Goal: Information Seeking & Learning: Learn about a topic

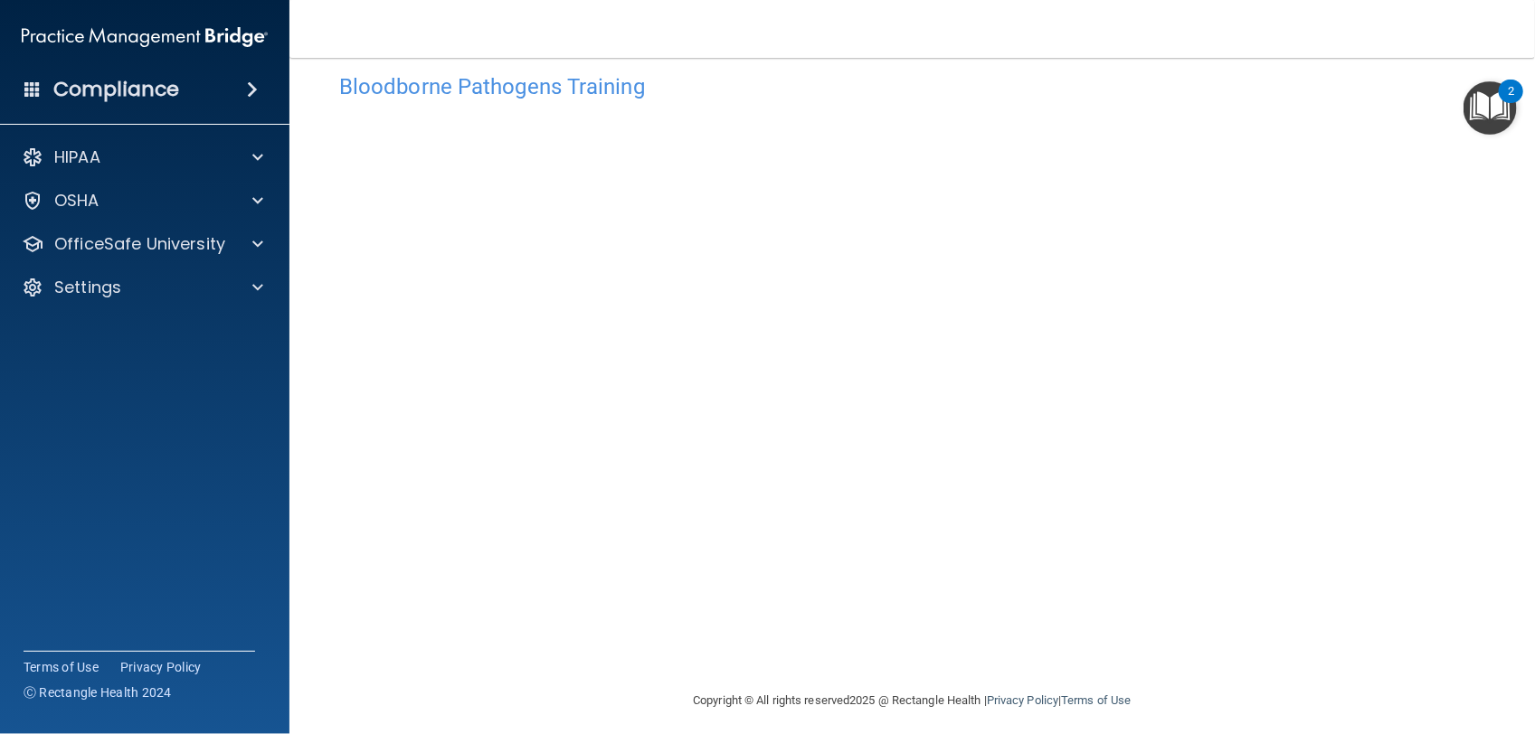
scroll to position [39, 0]
click at [1159, 730] on main "Bloodborne Pathogens Training This course doesn’t expire until . Are you sure y…" at bounding box center [911, 396] width 1245 height 677
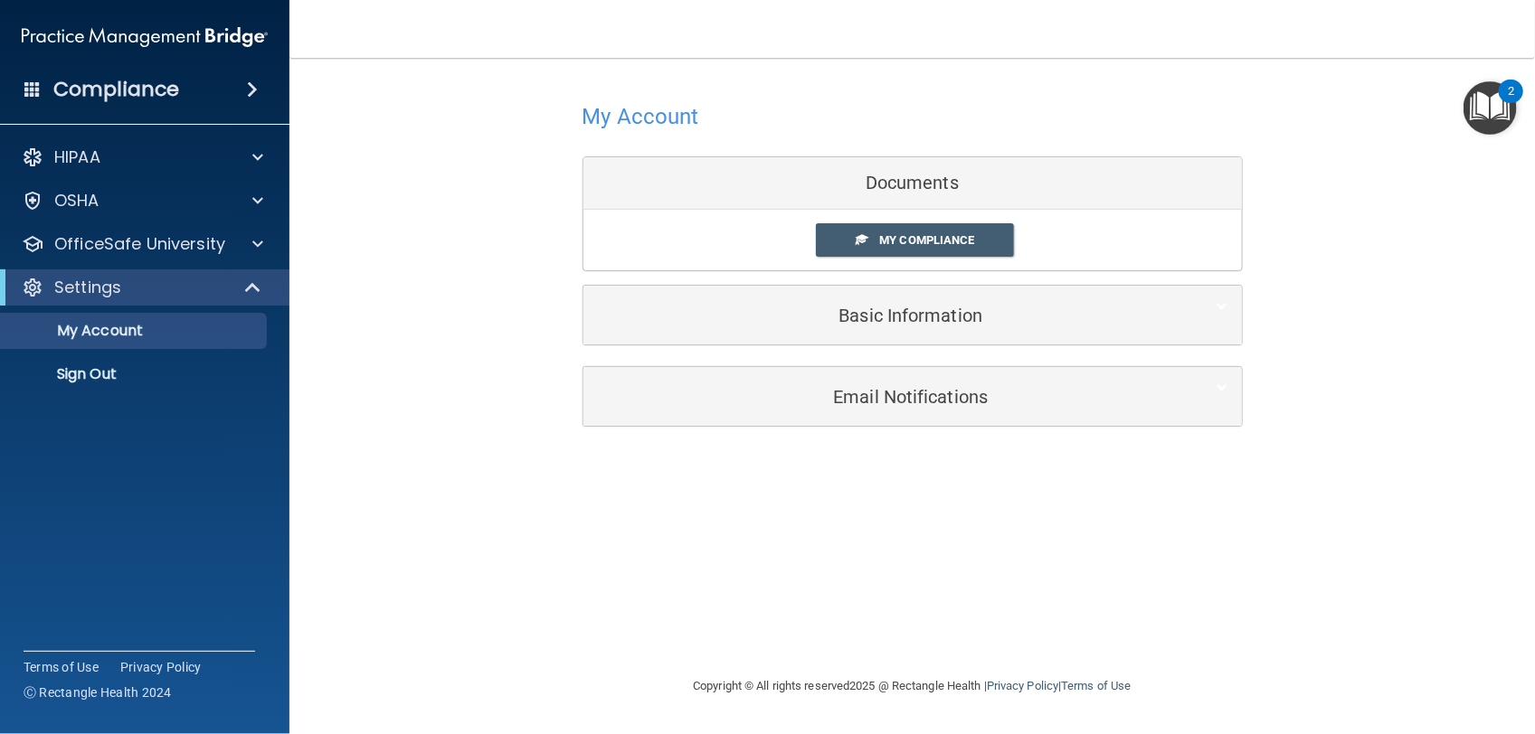
click at [945, 188] on div "Documents" at bounding box center [912, 183] width 658 height 52
click at [941, 238] on span "My Compliance" at bounding box center [926, 240] width 95 height 14
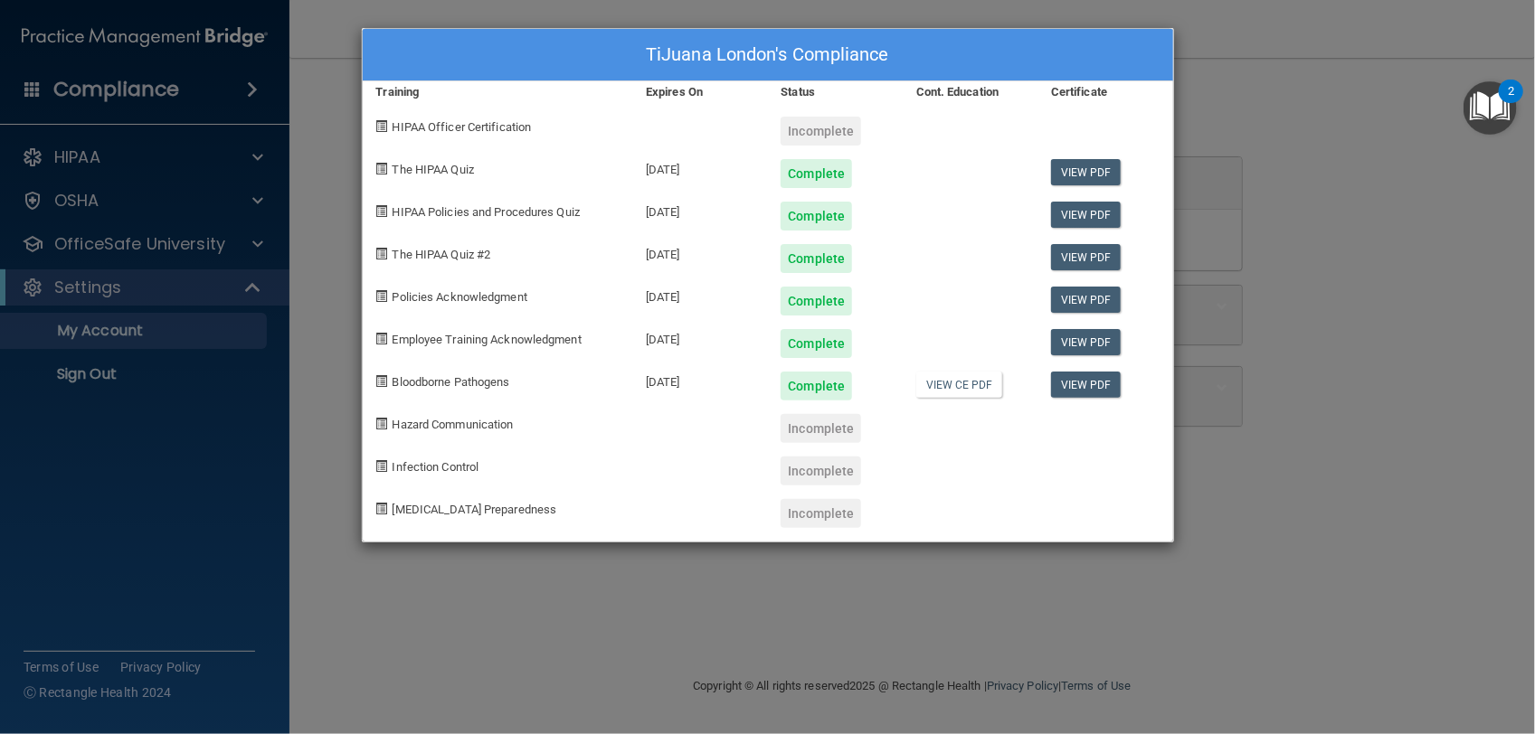
click at [1221, 151] on div "TiJuana London's Compliance Training Expires On Status Cont. Education Certific…" at bounding box center [767, 367] width 1535 height 734
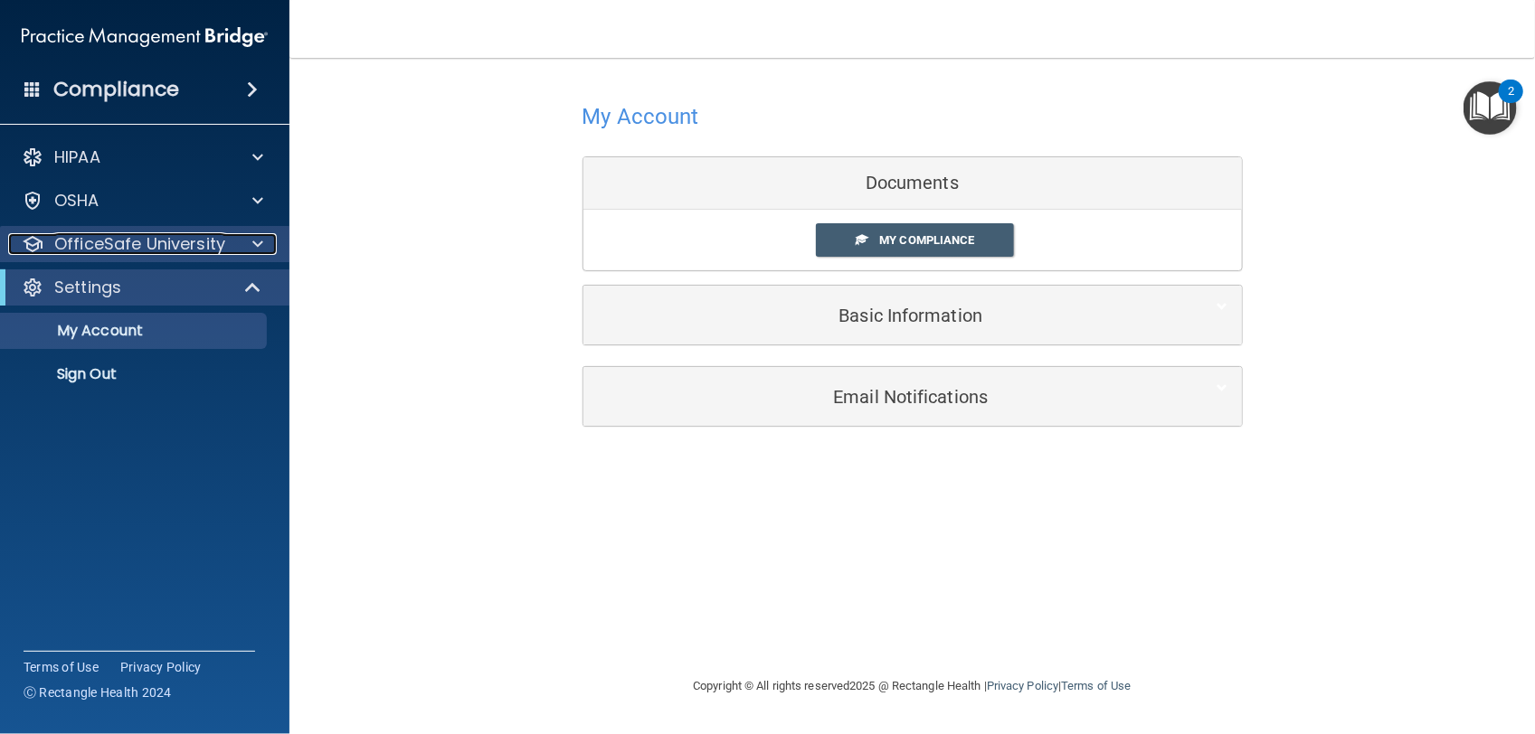
click at [181, 235] on p "OfficeSafe University" at bounding box center [139, 244] width 171 height 22
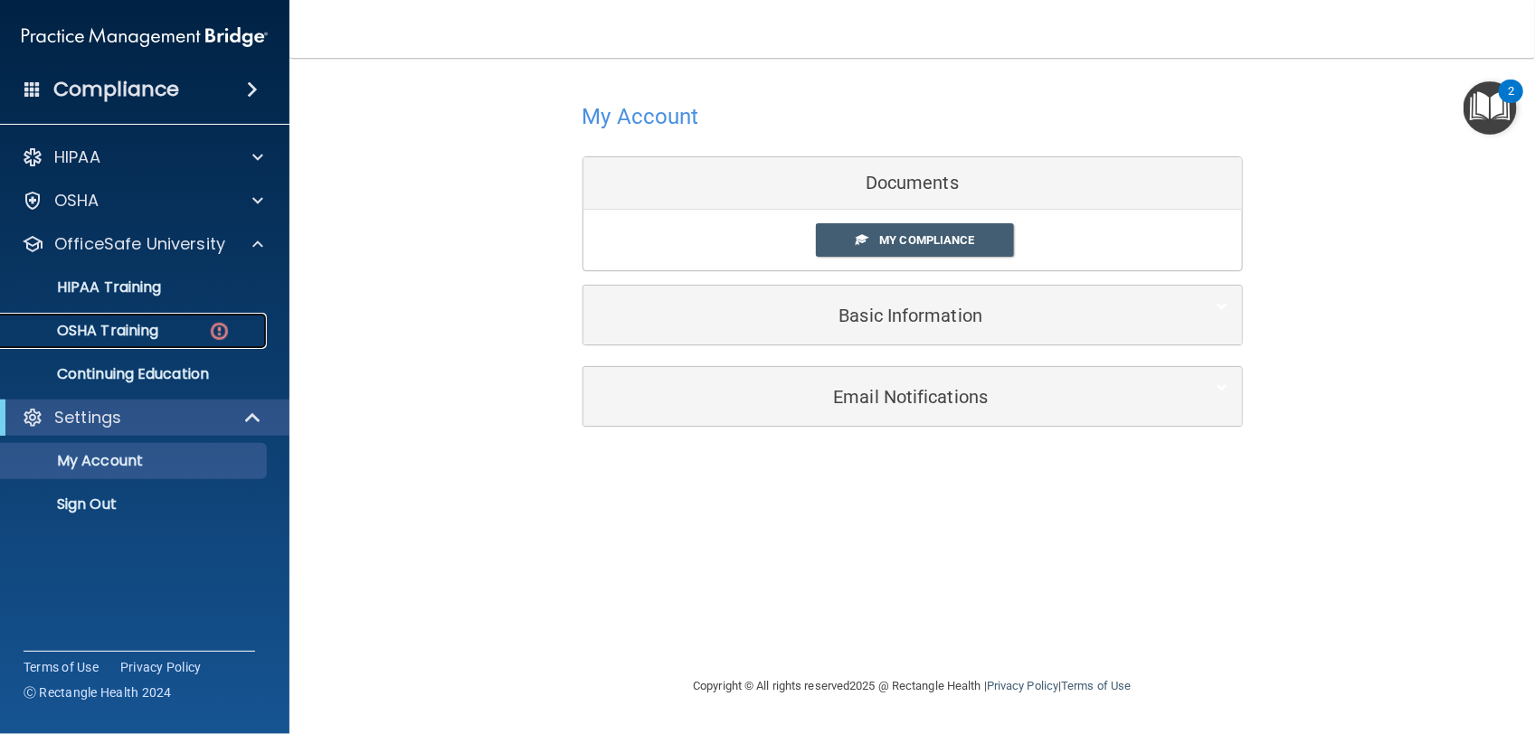
click at [152, 322] on p "OSHA Training" at bounding box center [85, 331] width 147 height 18
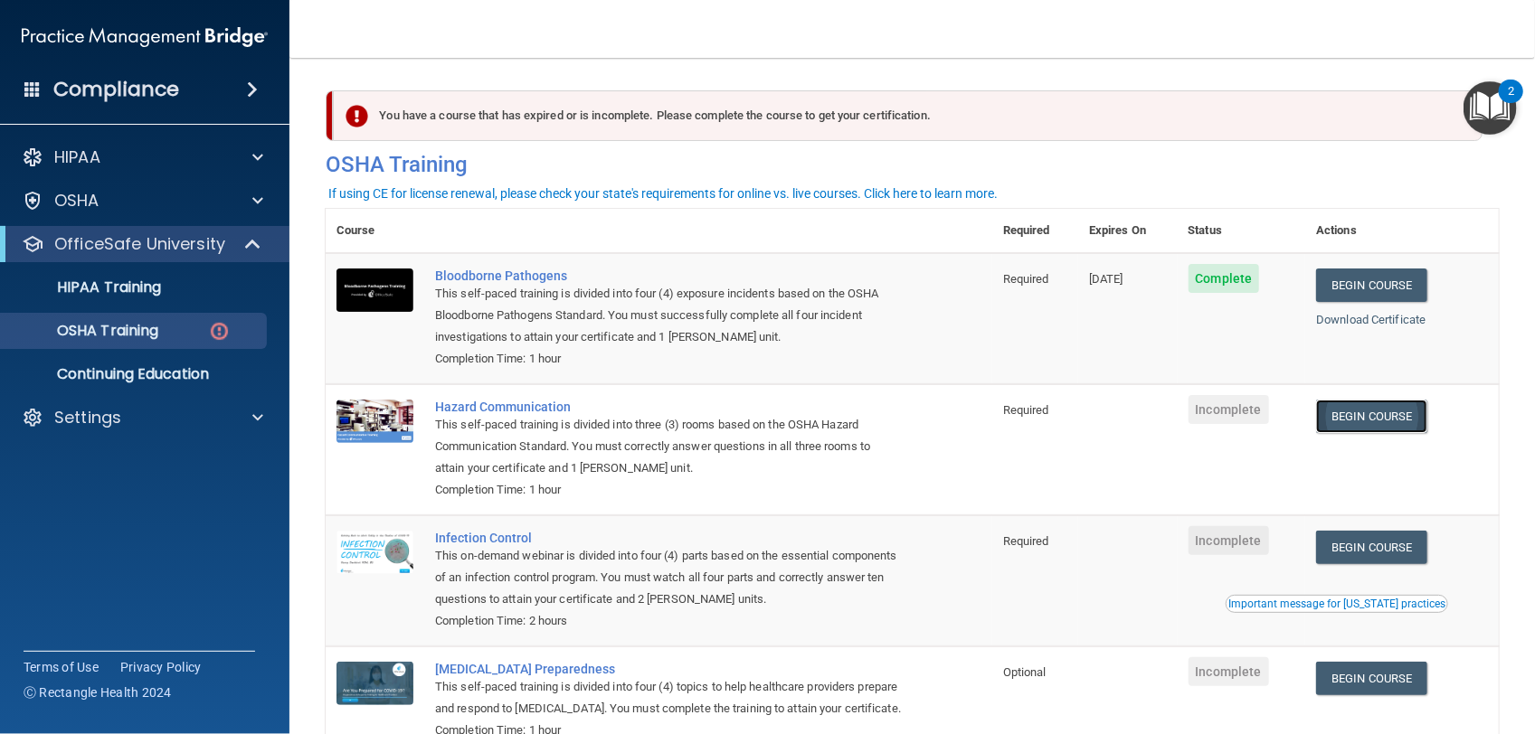
click at [1380, 422] on link "Begin Course" at bounding box center [1371, 416] width 110 height 33
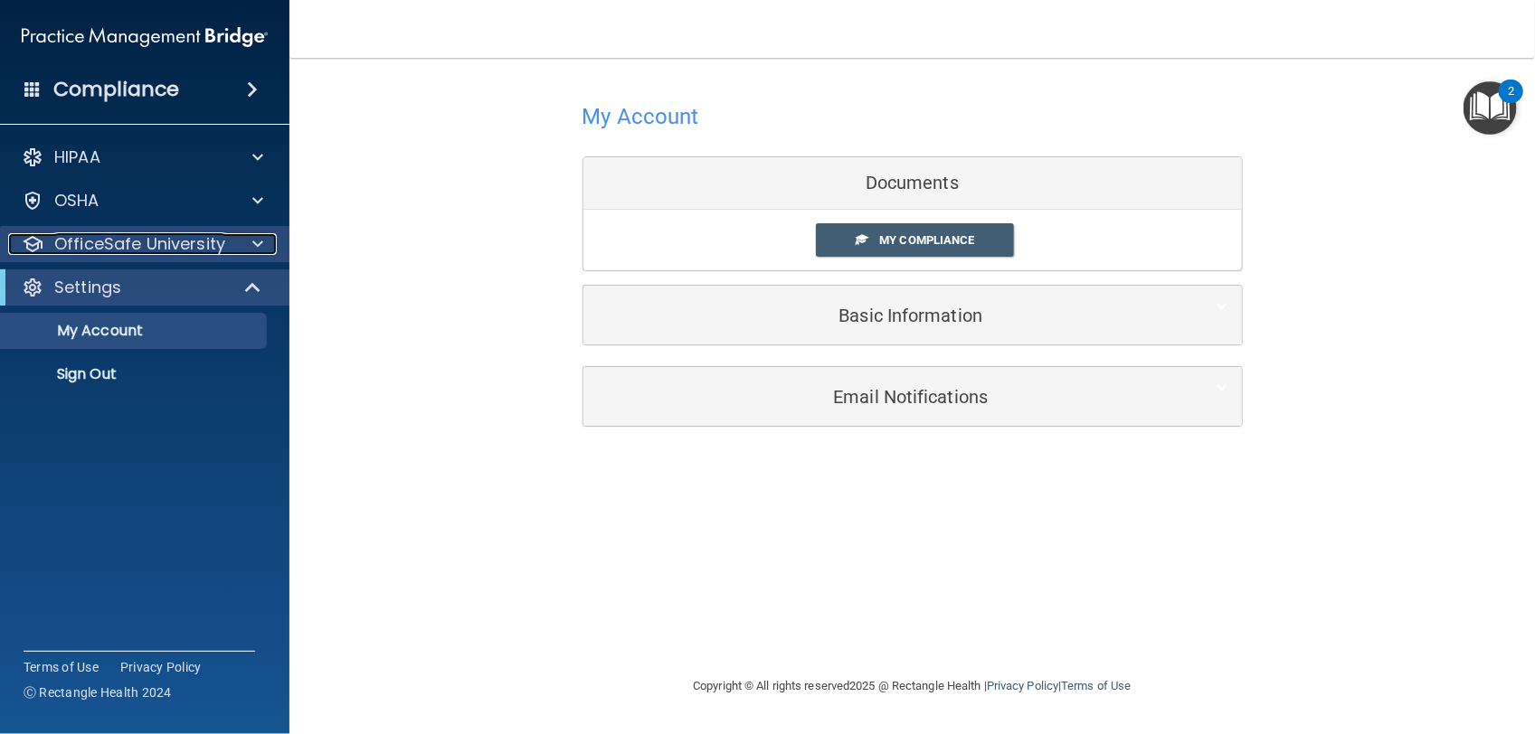
click at [253, 237] on span at bounding box center [257, 244] width 11 height 22
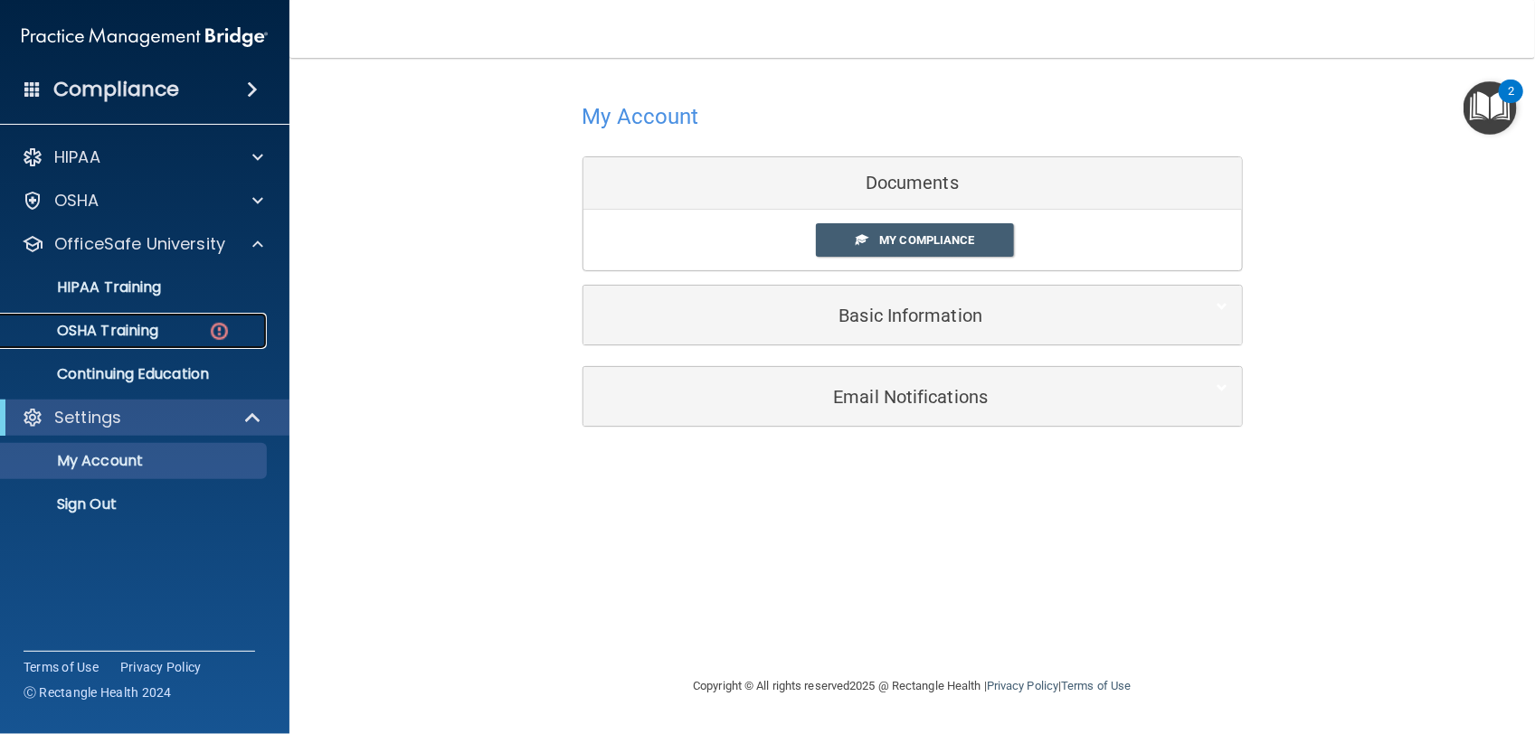
click at [155, 331] on p "OSHA Training" at bounding box center [85, 331] width 147 height 18
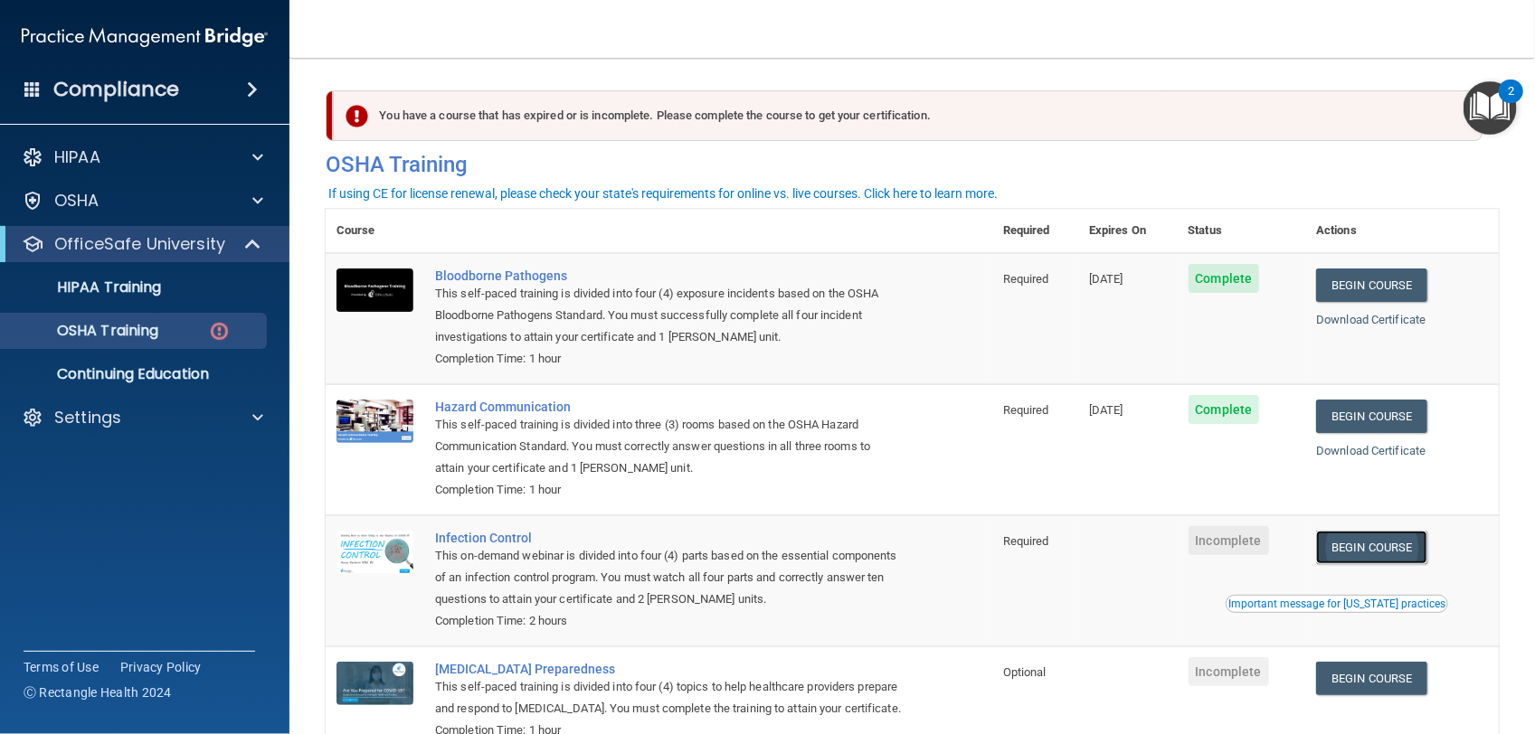
click at [1330, 544] on link "Begin Course" at bounding box center [1371, 547] width 110 height 33
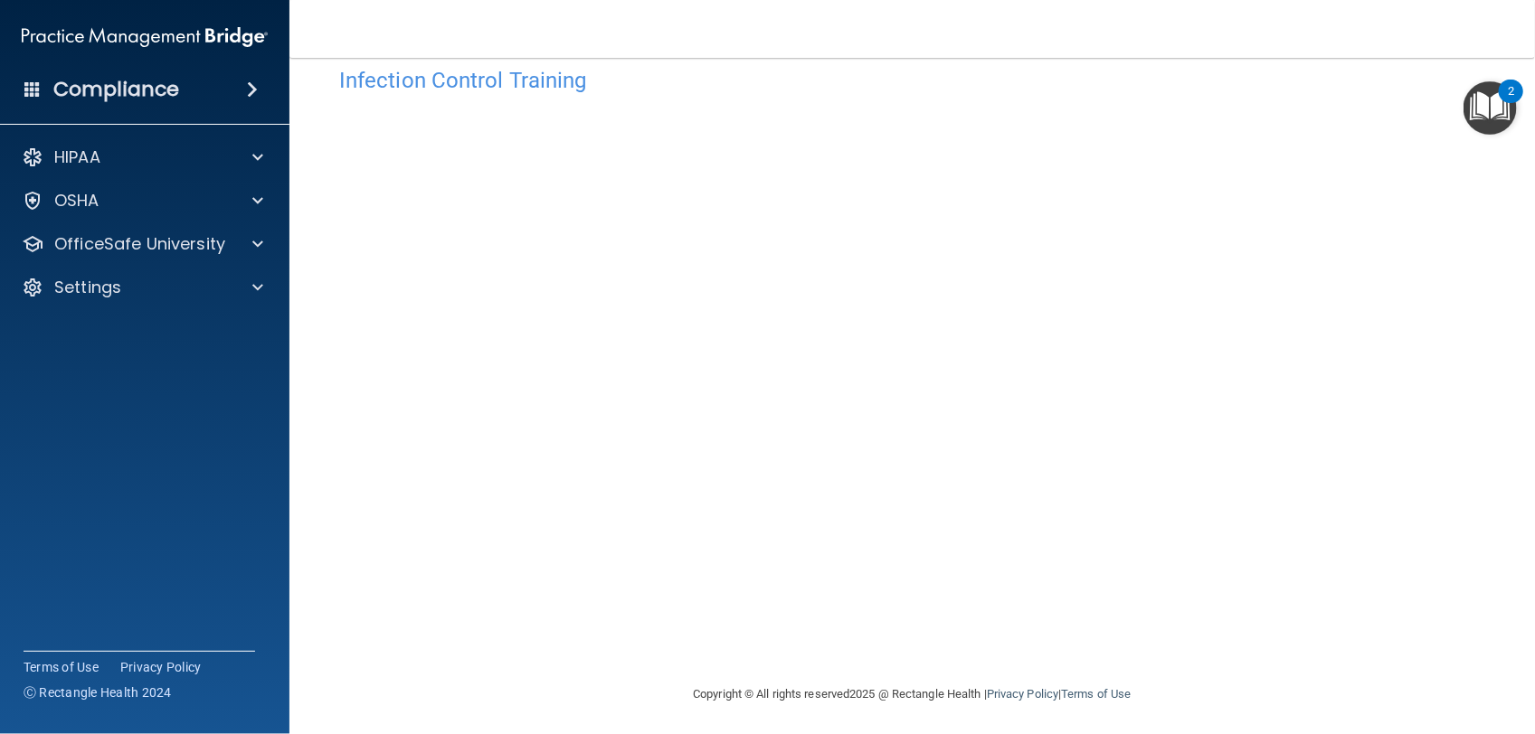
scroll to position [39, 0]
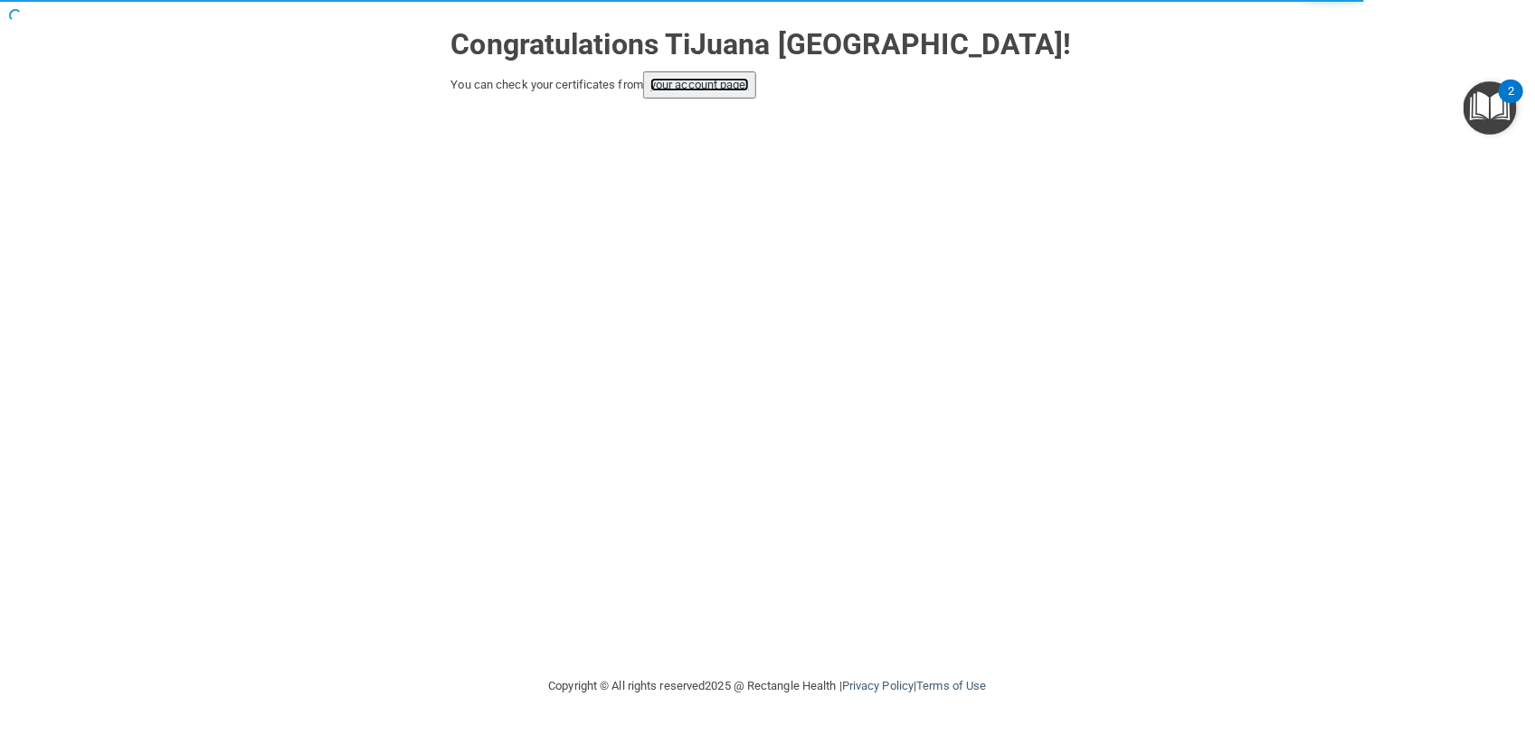
click at [711, 78] on link "your account page!" at bounding box center [699, 85] width 99 height 14
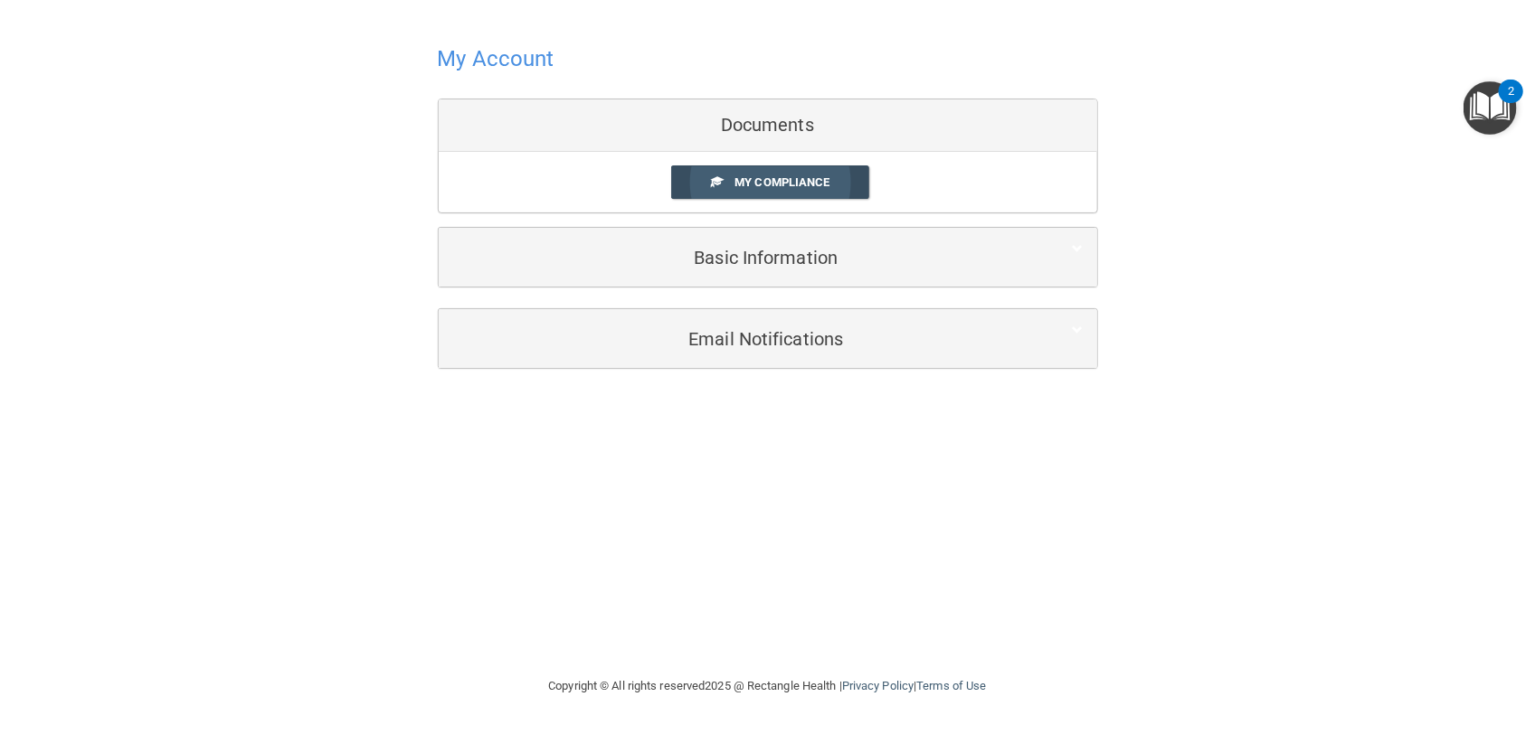
click at [762, 182] on span "My Compliance" at bounding box center [781, 182] width 95 height 14
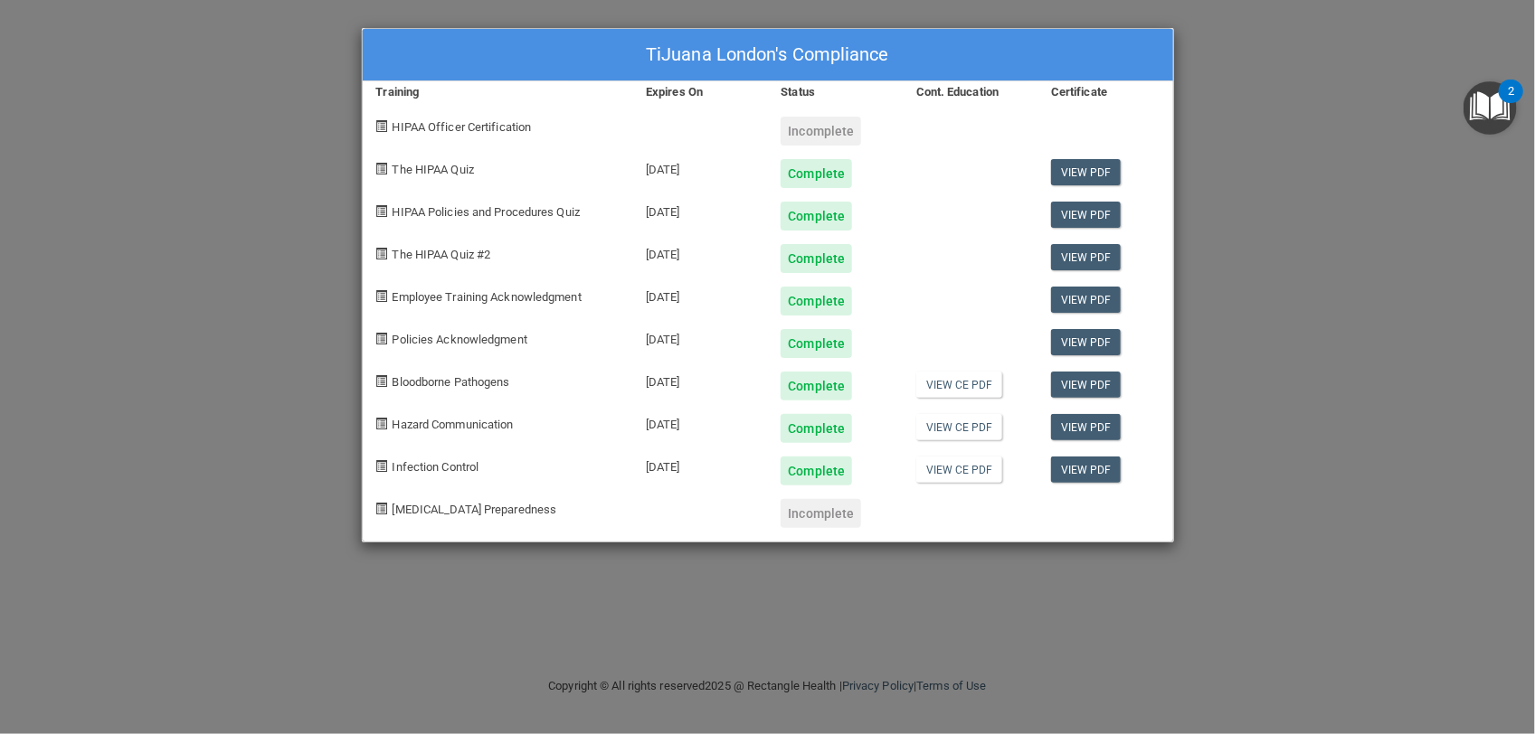
click at [1232, 204] on div "TiJuana London's Compliance Training Expires On Status Cont. Education Certific…" at bounding box center [767, 367] width 1535 height 734
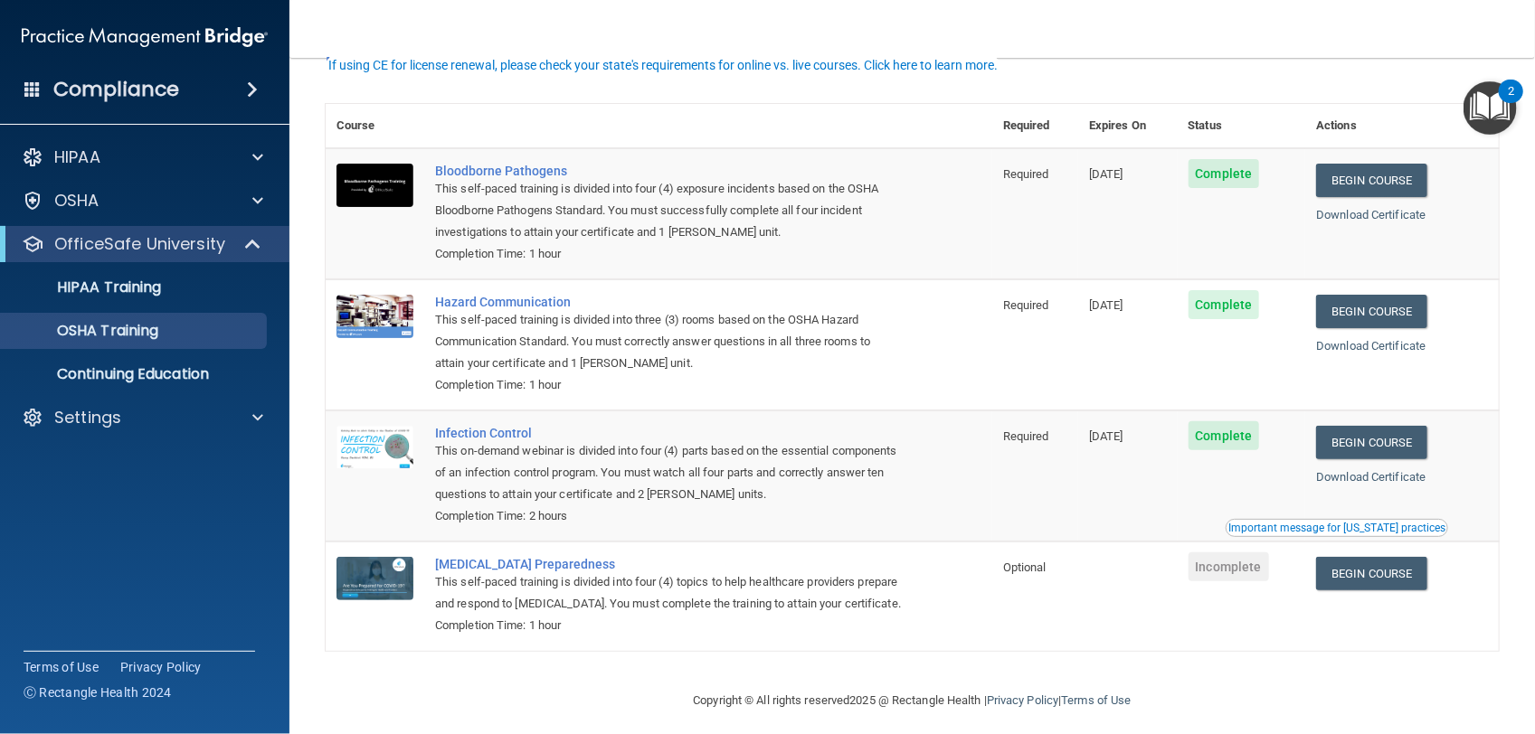
scroll to position [91, 0]
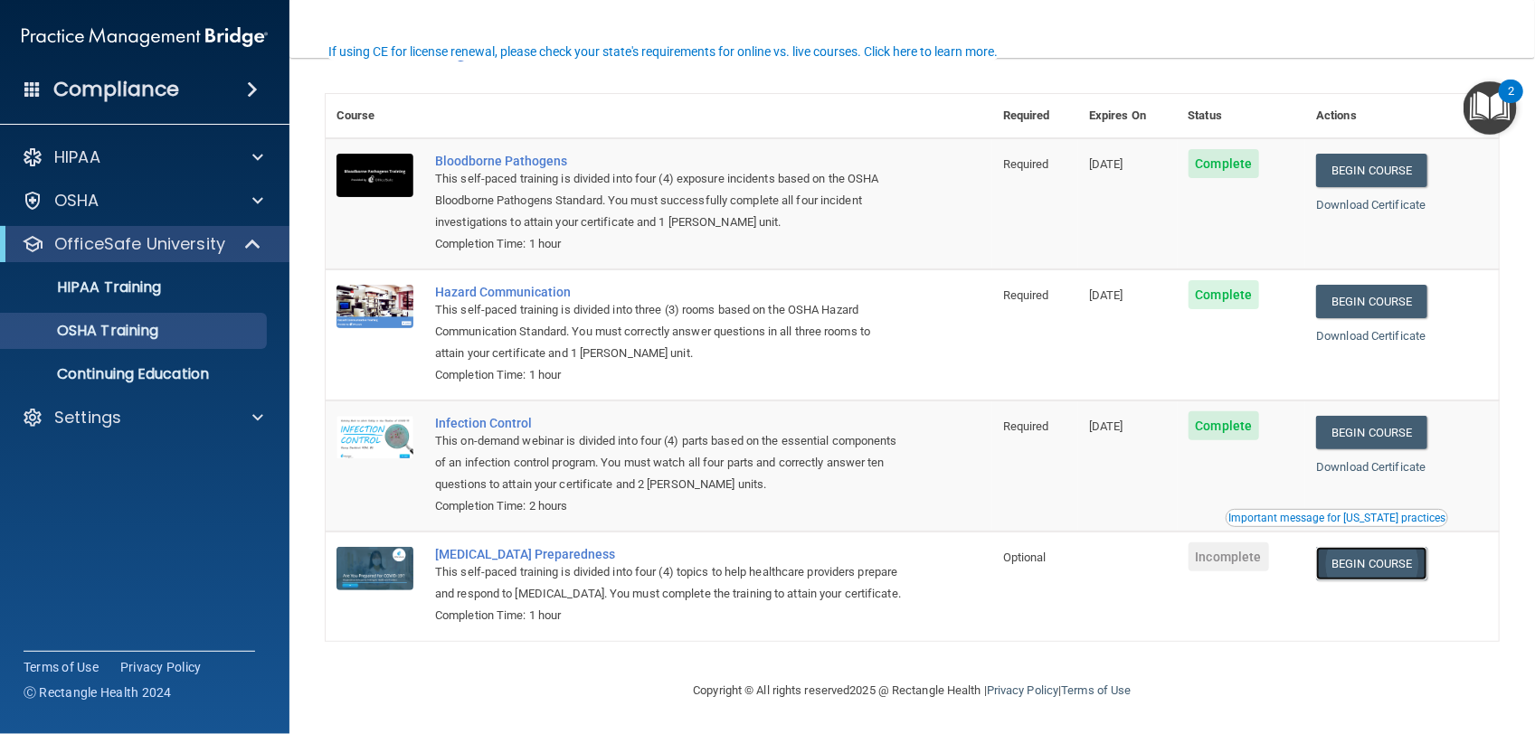
click at [1345, 547] on link "Begin Course" at bounding box center [1371, 563] width 110 height 33
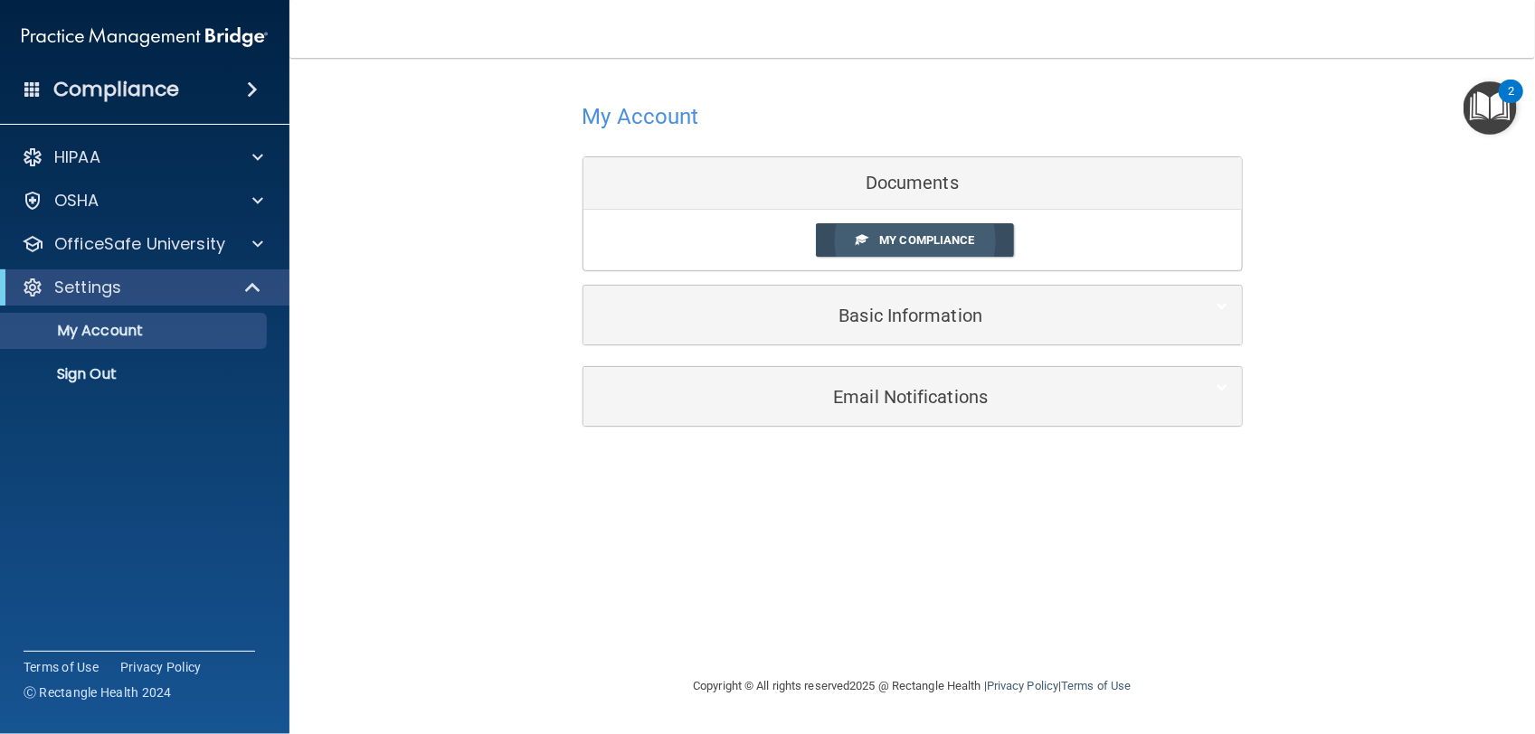
click at [912, 240] on span "My Compliance" at bounding box center [926, 240] width 95 height 14
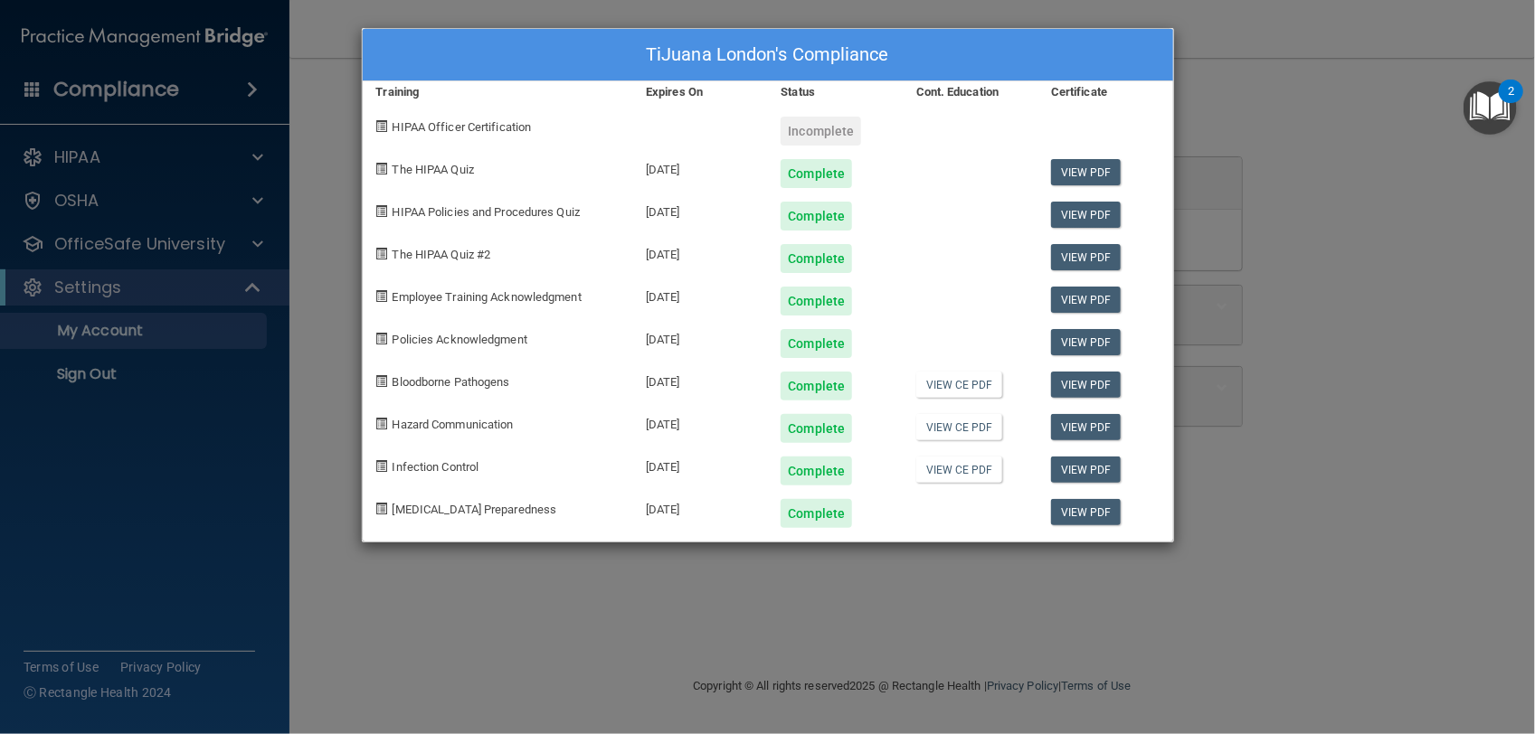
click at [1214, 128] on div "TiJuana London's Compliance Training Expires On Status Cont. Education Certific…" at bounding box center [767, 367] width 1535 height 734
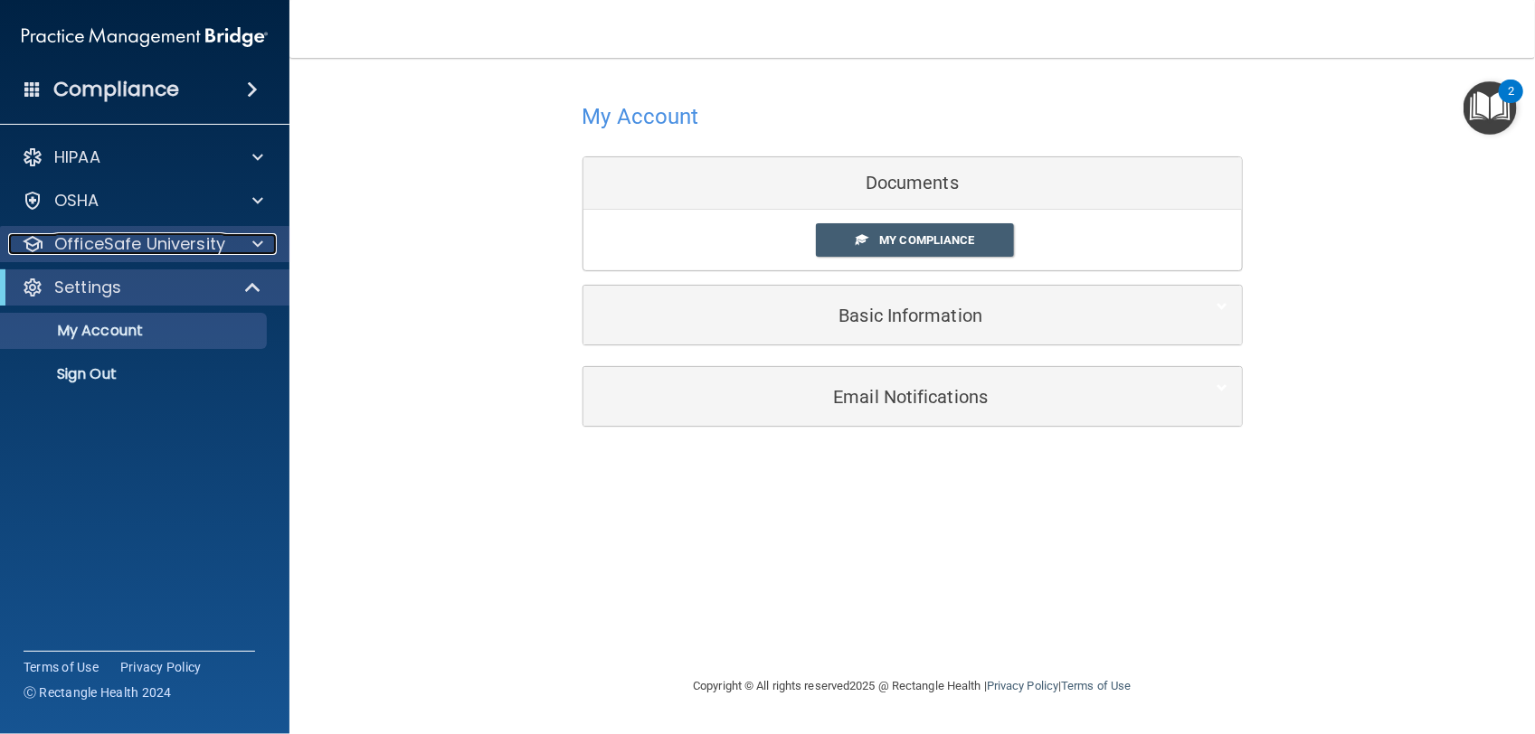
click at [176, 246] on p "OfficeSafe University" at bounding box center [139, 244] width 171 height 22
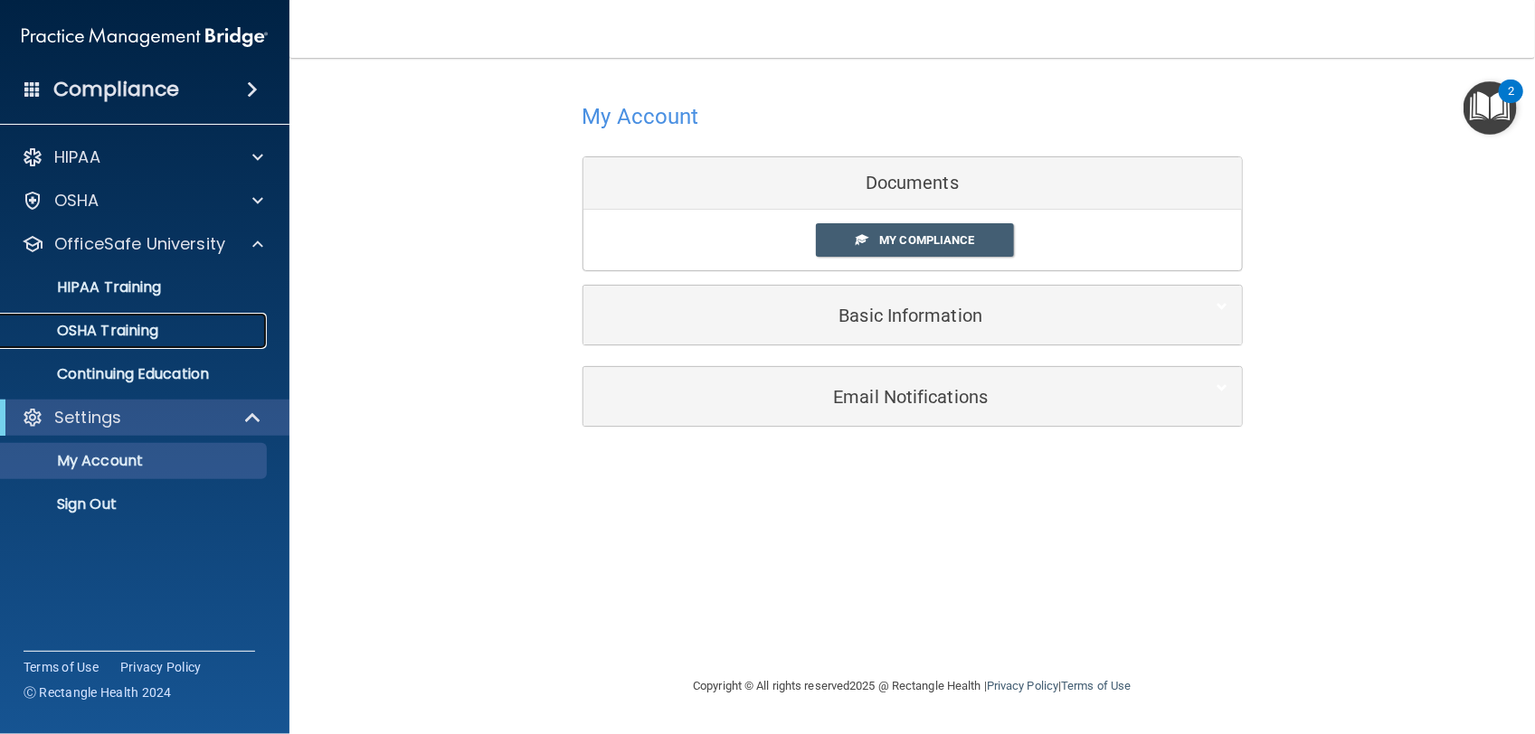
click at [149, 319] on link "OSHA Training" at bounding box center [124, 331] width 285 height 36
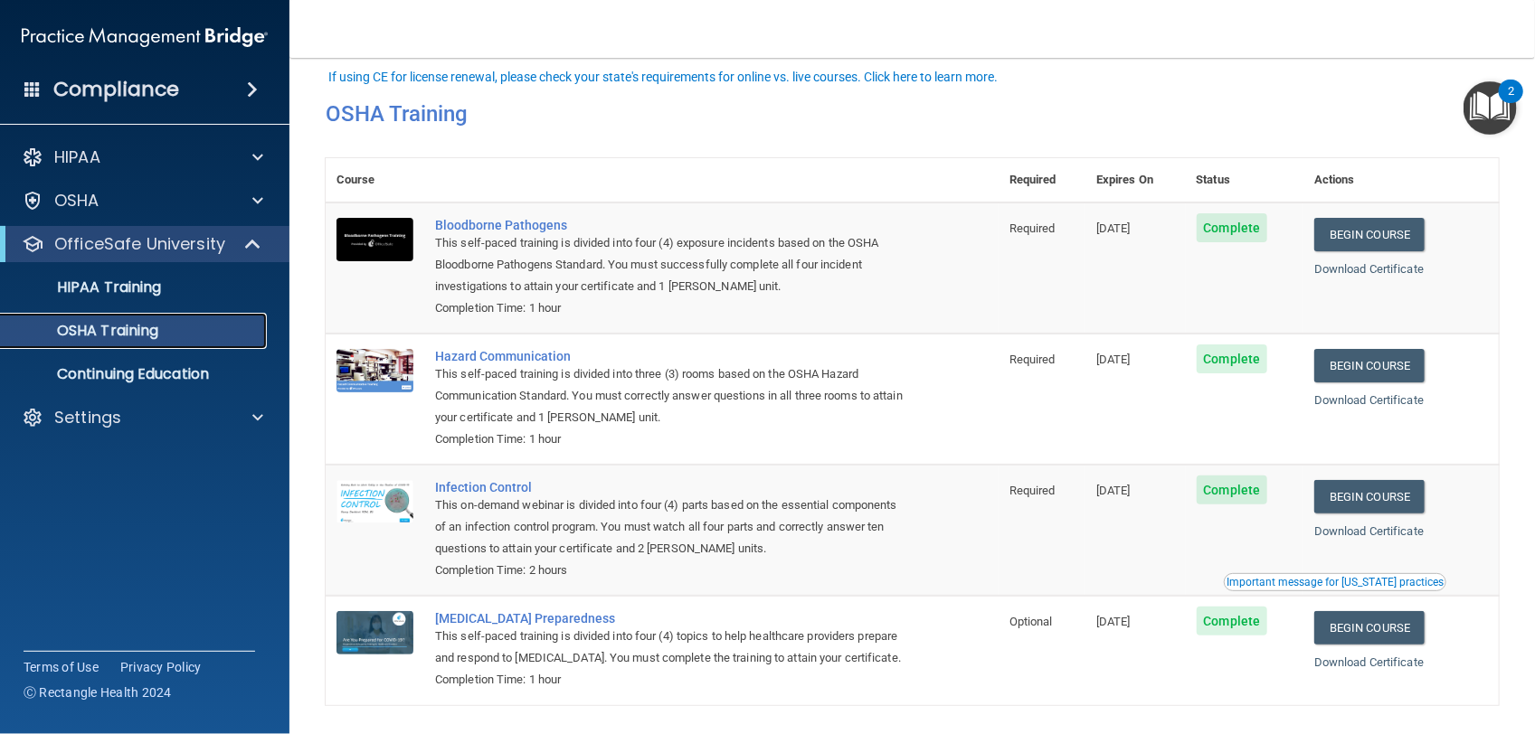
scroll to position [91, 0]
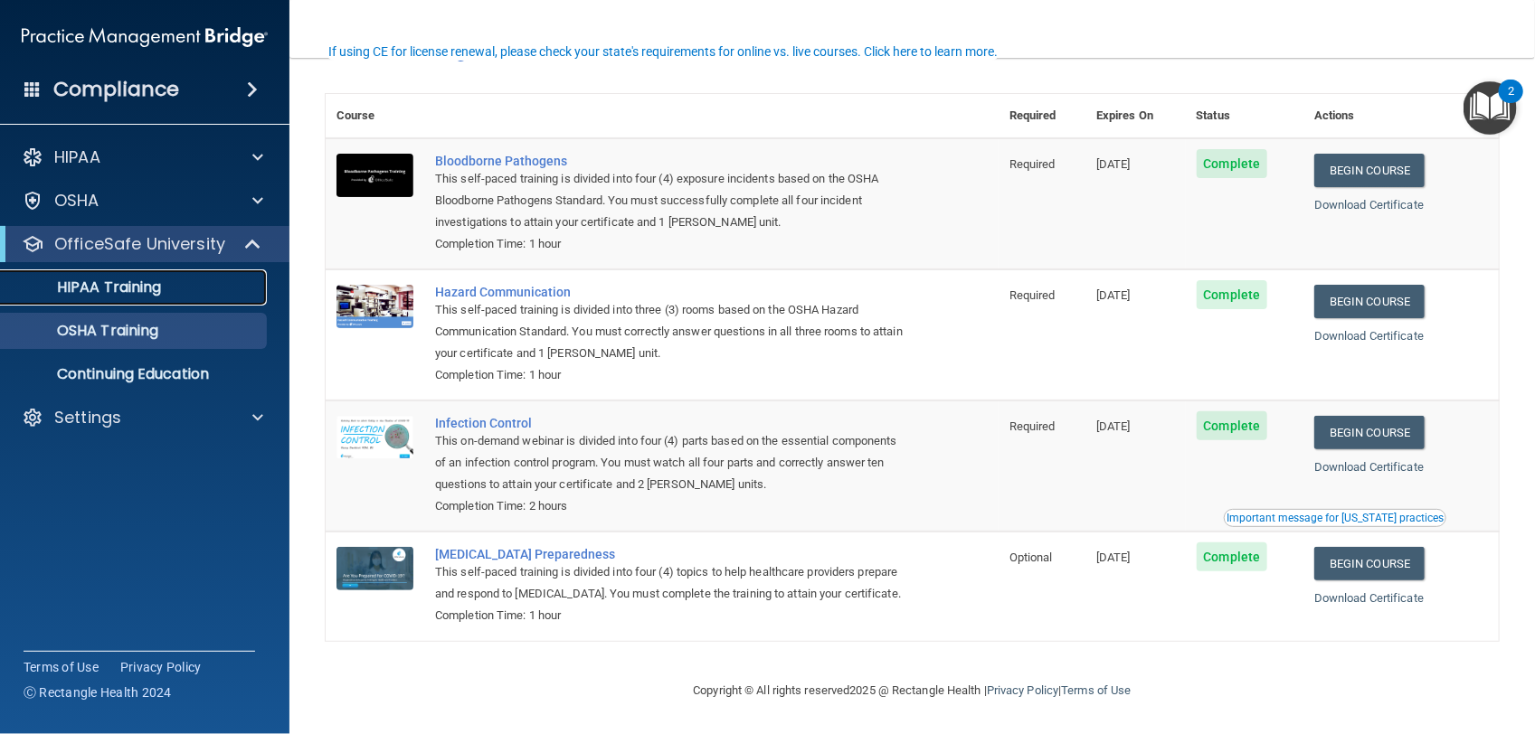
click at [140, 291] on p "HIPAA Training" at bounding box center [86, 288] width 149 height 18
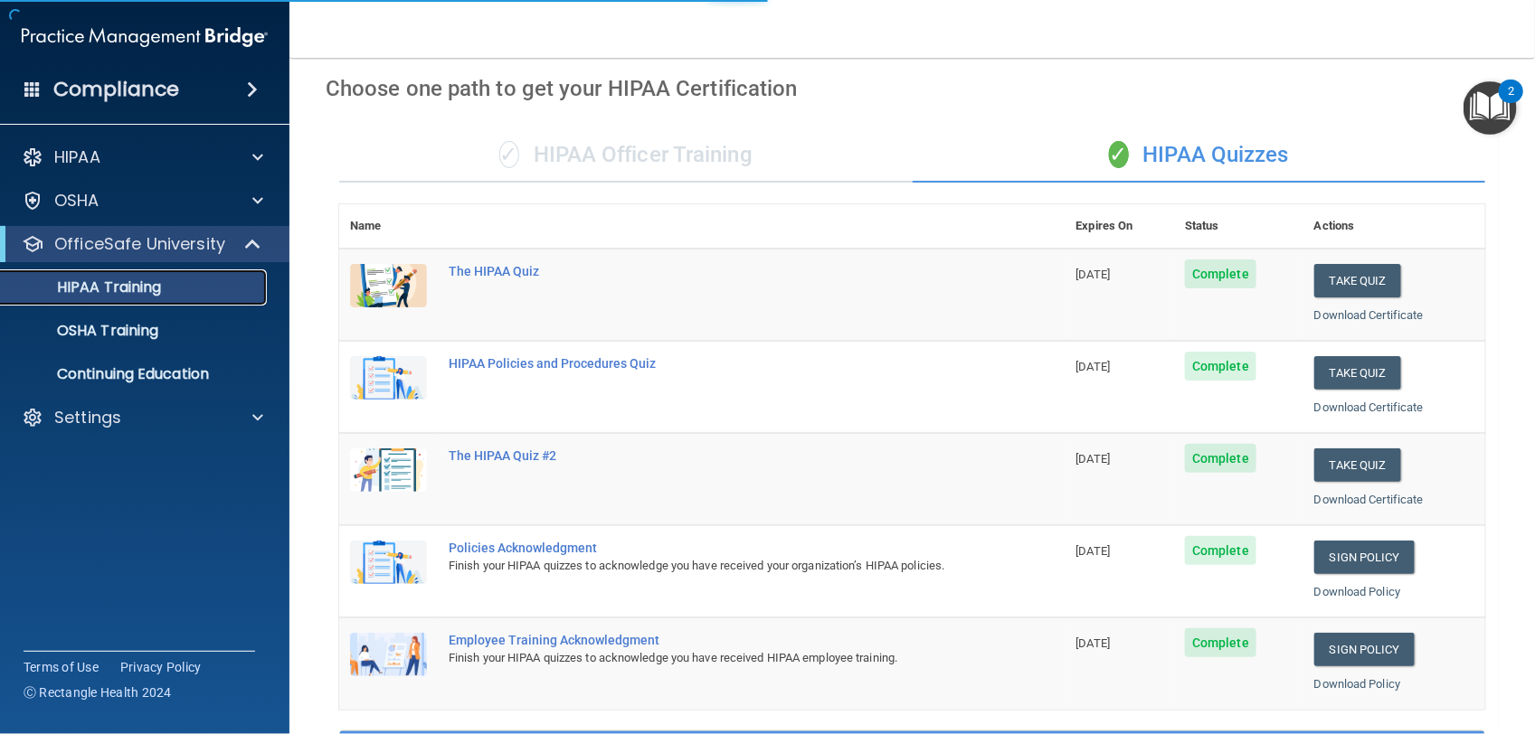
scroll to position [629, 0]
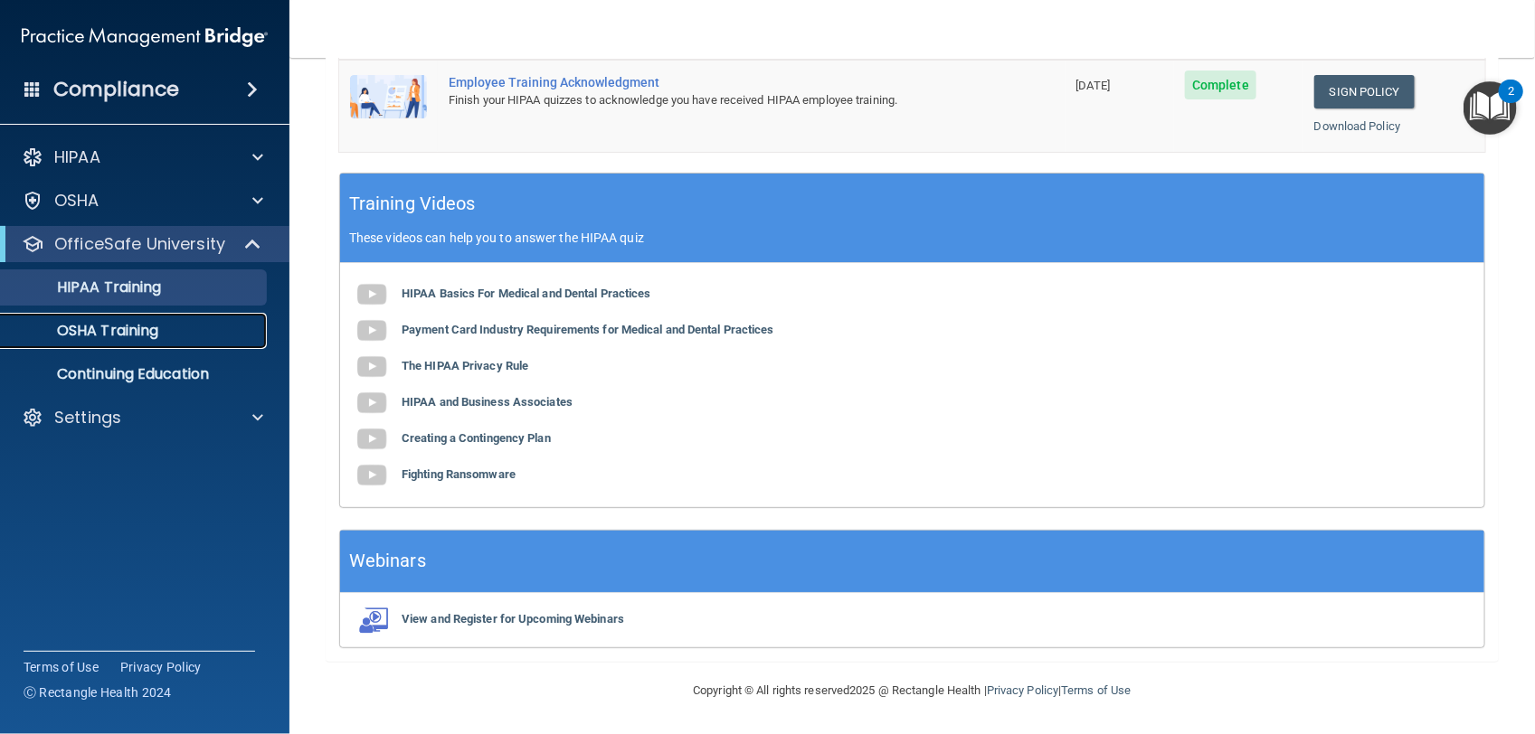
click at [93, 327] on p "OSHA Training" at bounding box center [85, 331] width 147 height 18
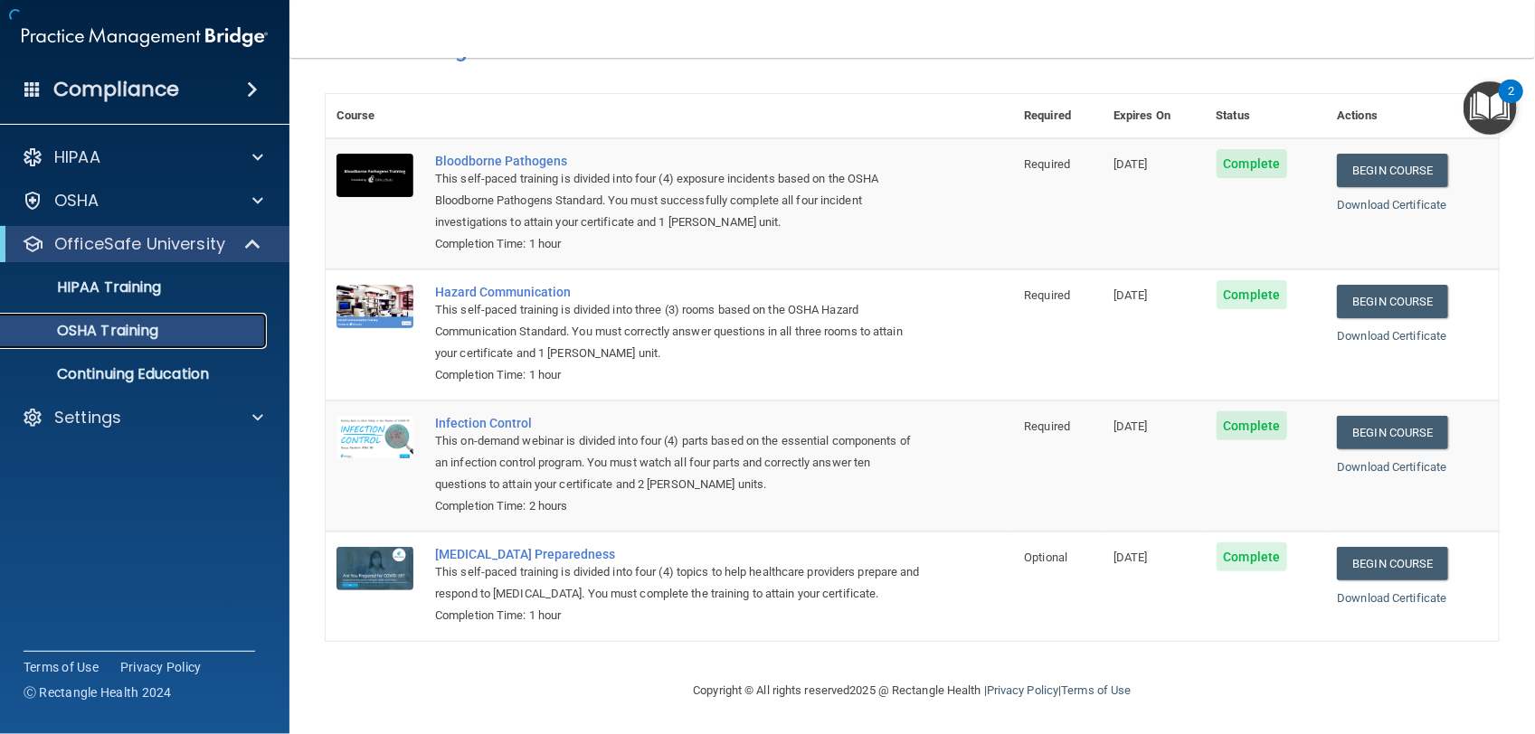
scroll to position [91, 0]
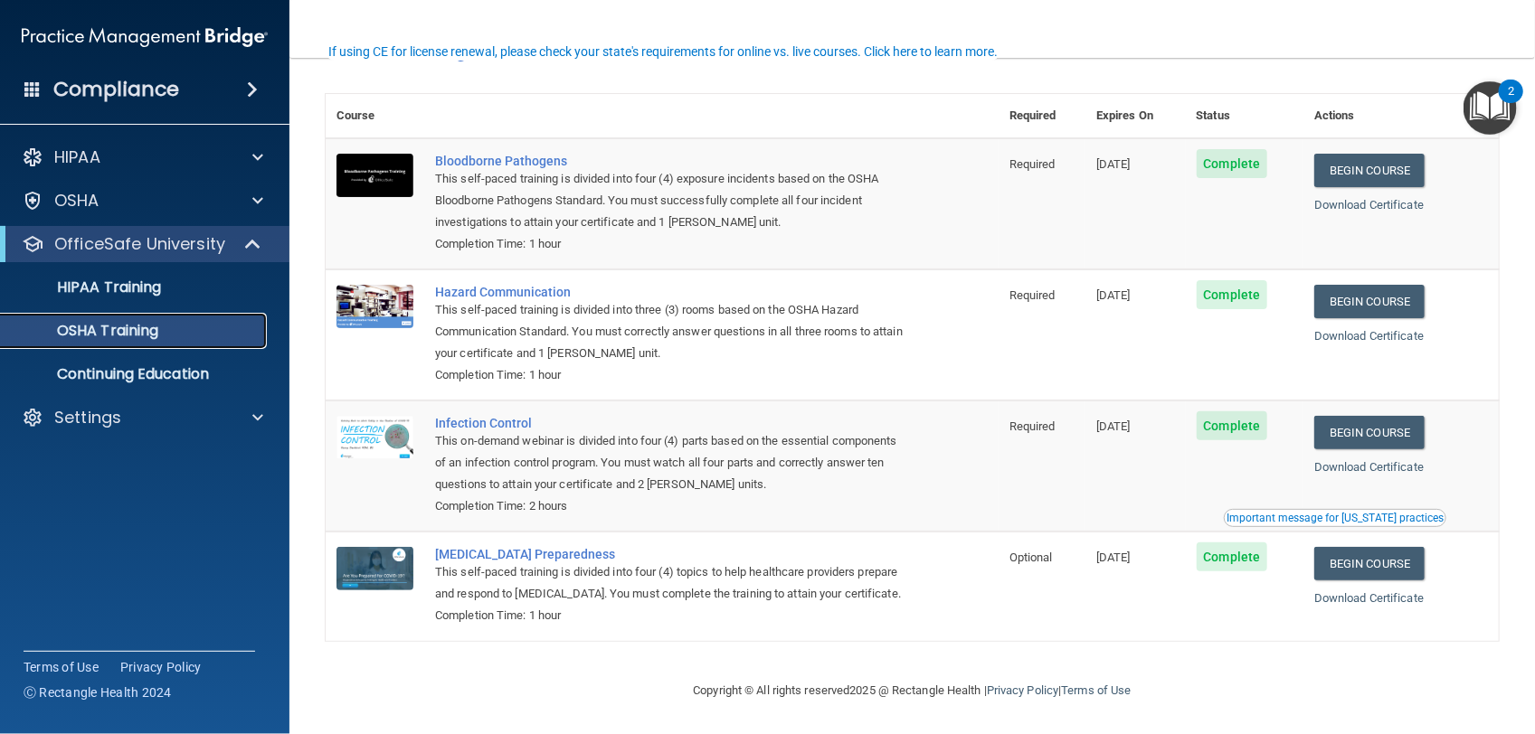
click at [147, 330] on p "OSHA Training" at bounding box center [85, 331] width 147 height 18
click at [1343, 154] on link "Begin Course" at bounding box center [1369, 170] width 110 height 33
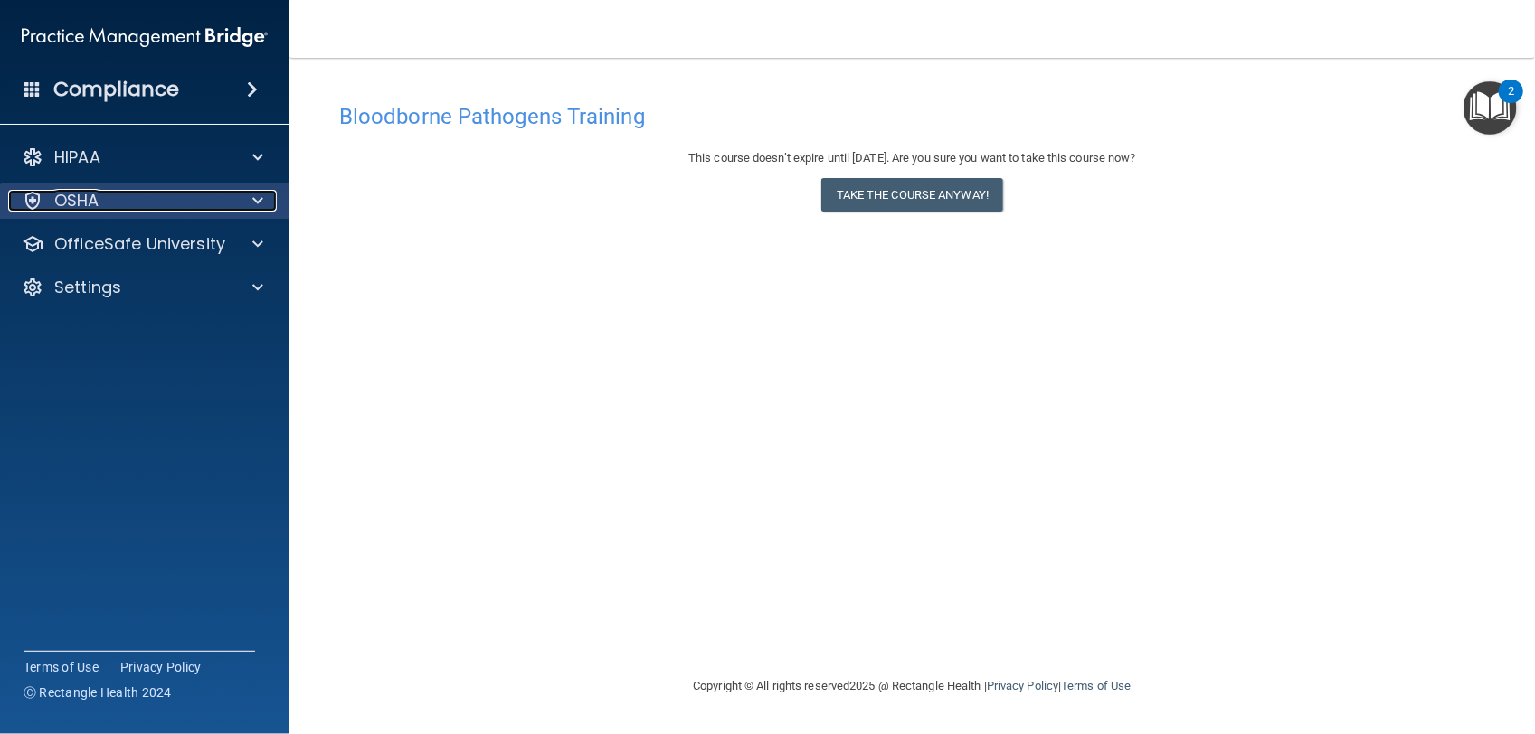
click at [125, 208] on div "OSHA" at bounding box center [120, 201] width 224 height 22
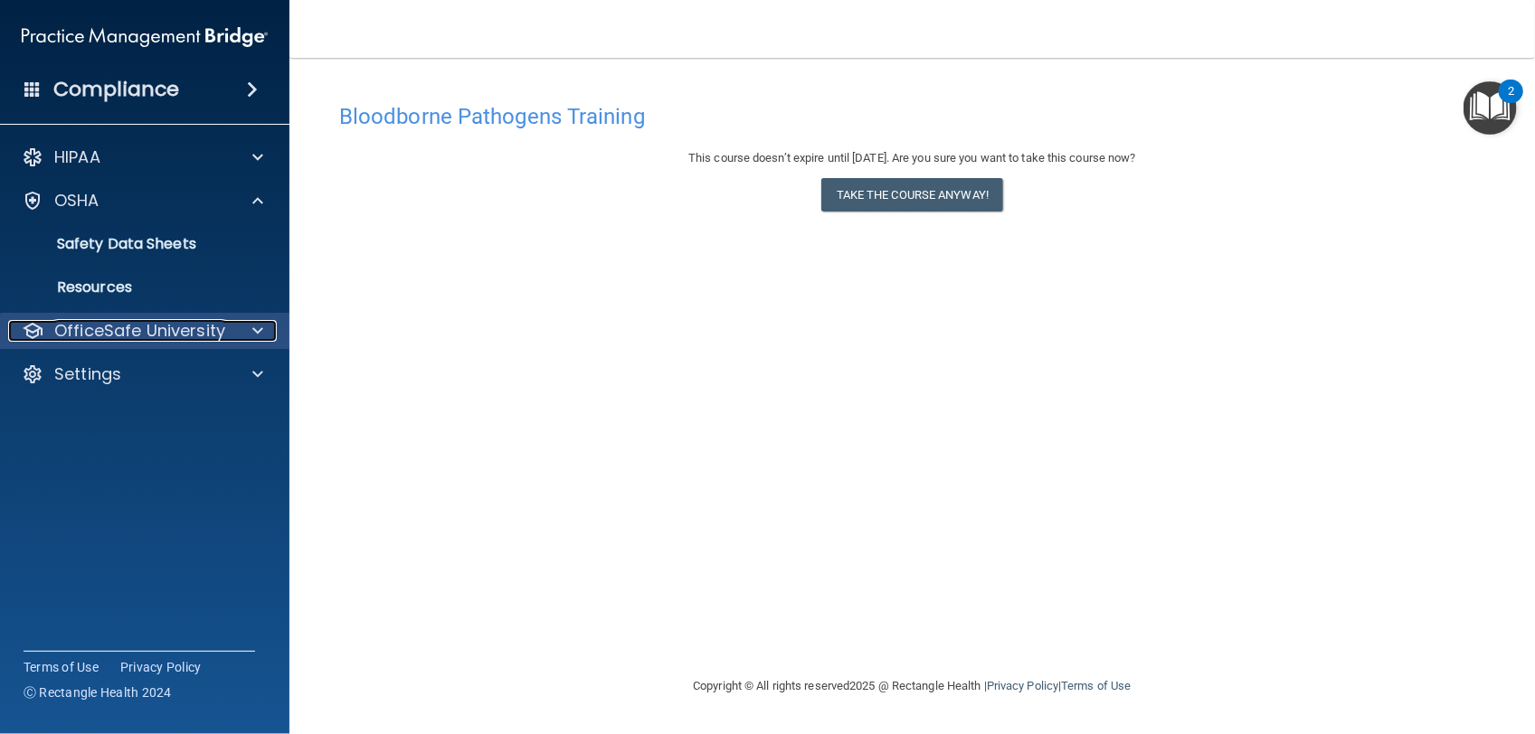
click at [146, 321] on p "OfficeSafe University" at bounding box center [139, 331] width 171 height 22
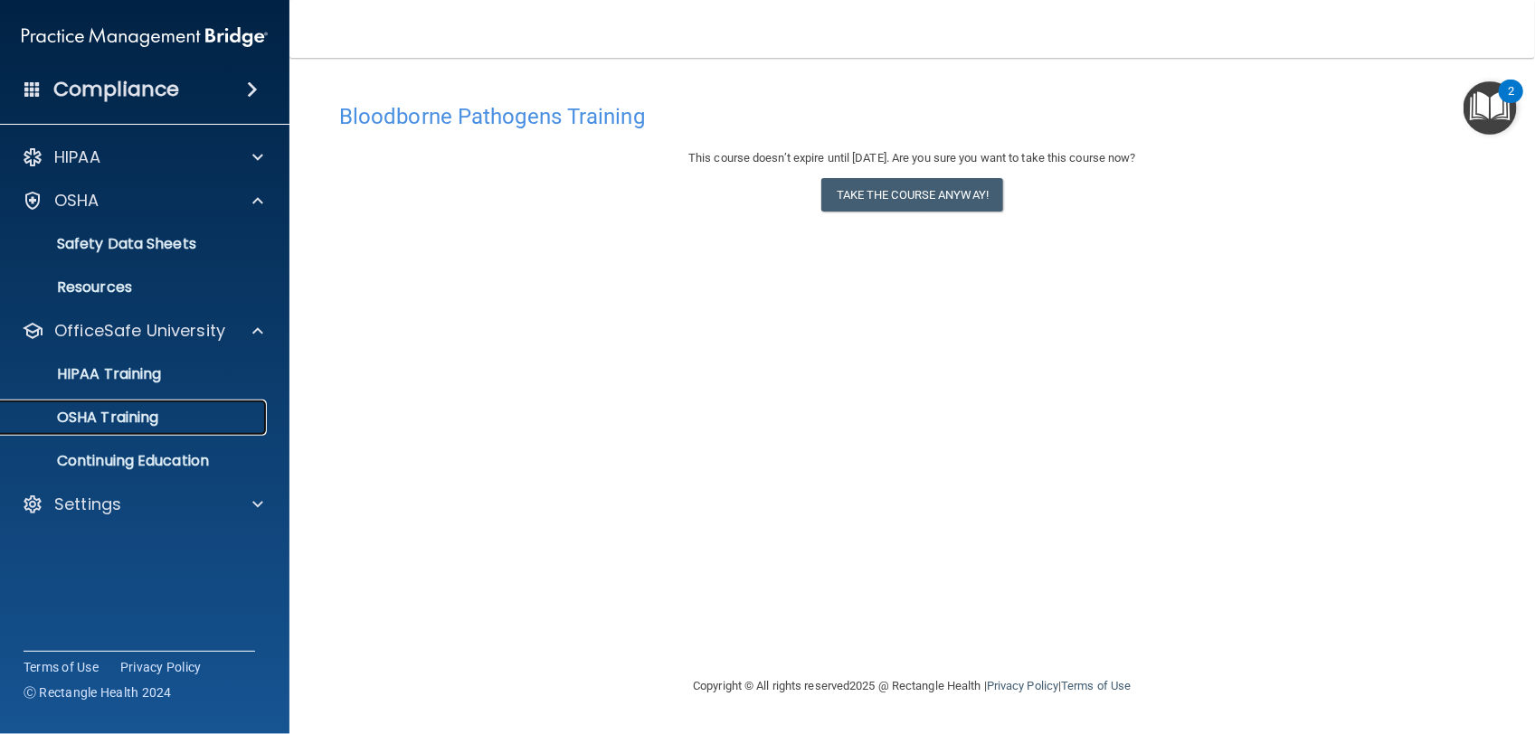
click at [142, 416] on p "OSHA Training" at bounding box center [85, 418] width 147 height 18
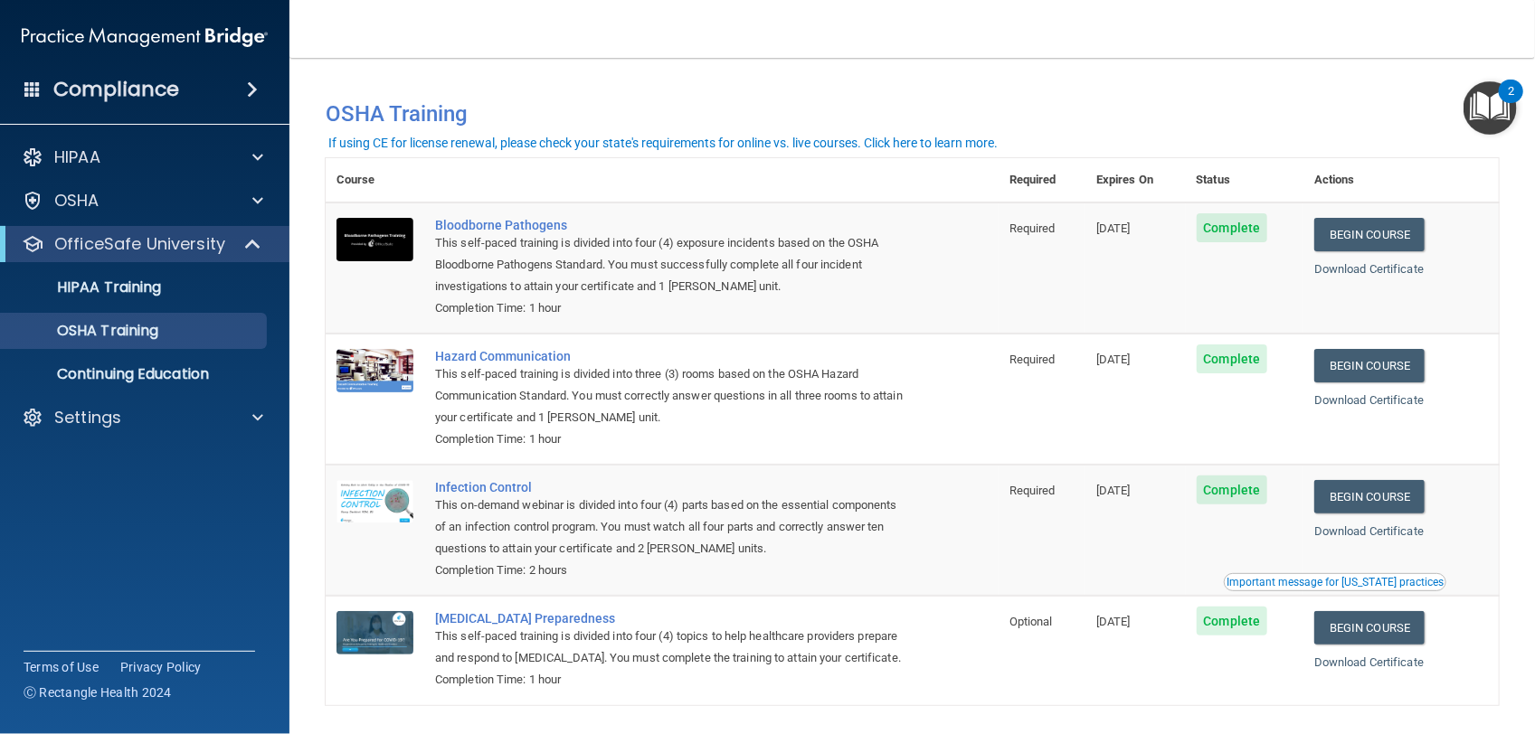
click at [902, 128] on div "You have a course that has expired or is incomplete. Please complete the course…" at bounding box center [912, 113] width 1200 height 46
click at [178, 368] on p "Continuing Education" at bounding box center [135, 374] width 247 height 18
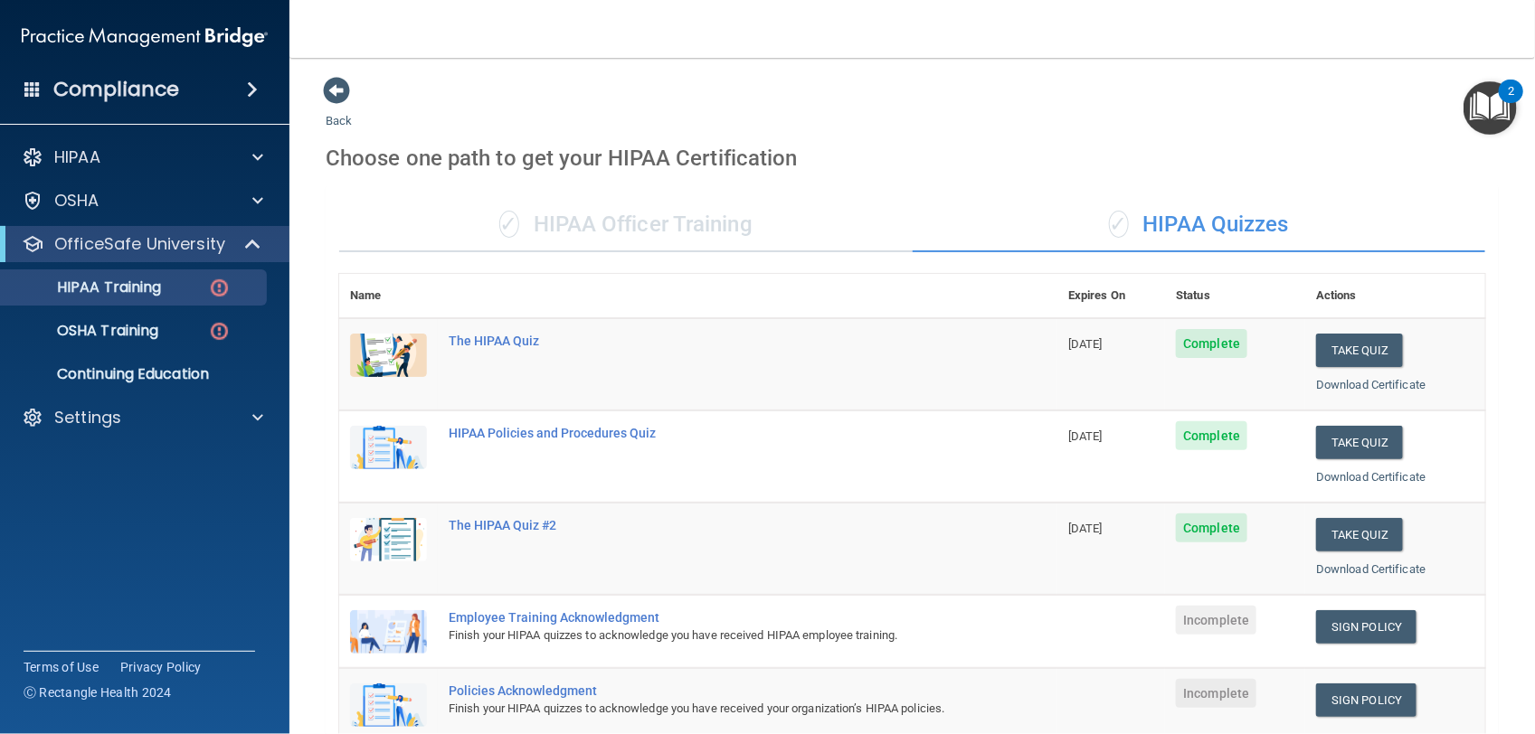
scroll to position [363, 0]
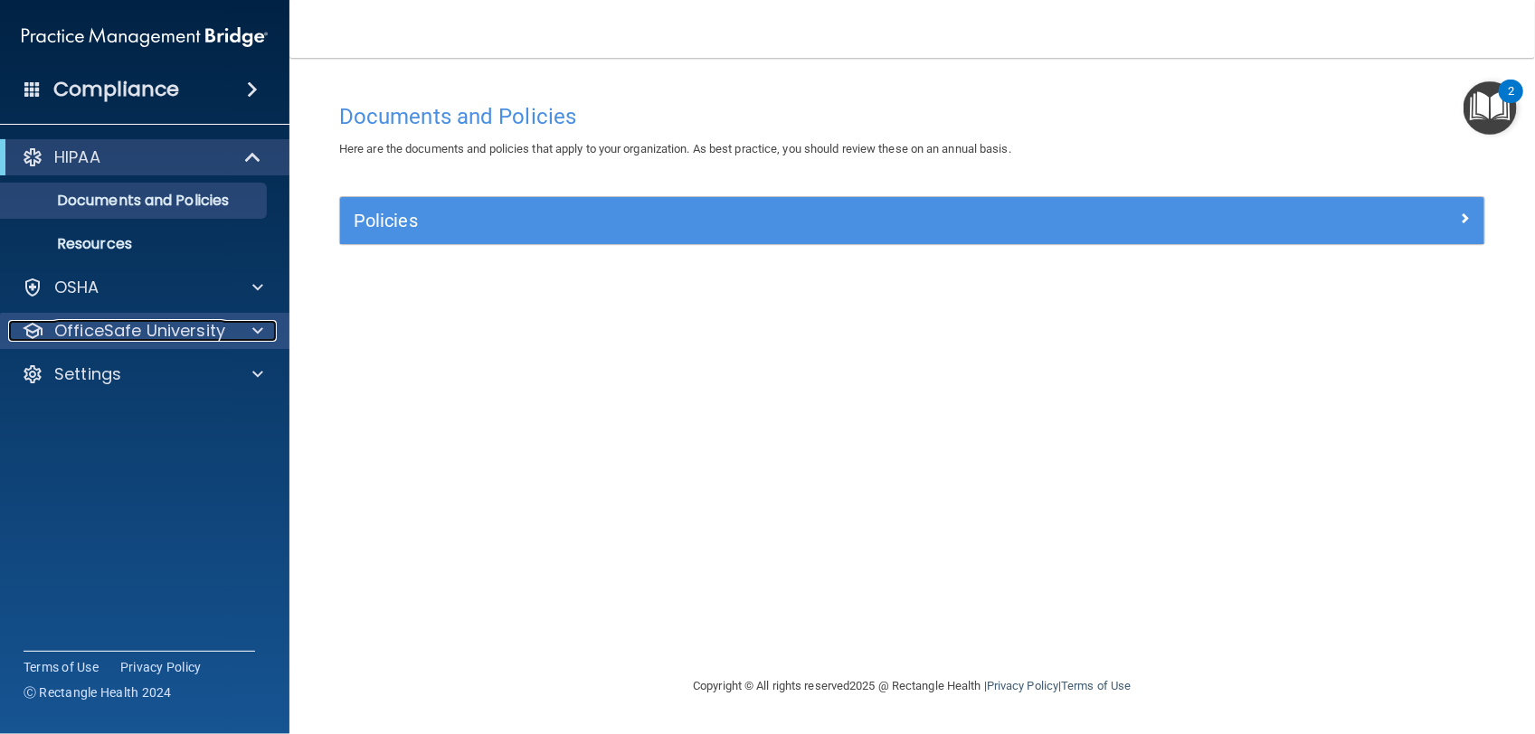
click at [241, 320] on div at bounding box center [254, 331] width 45 height 22
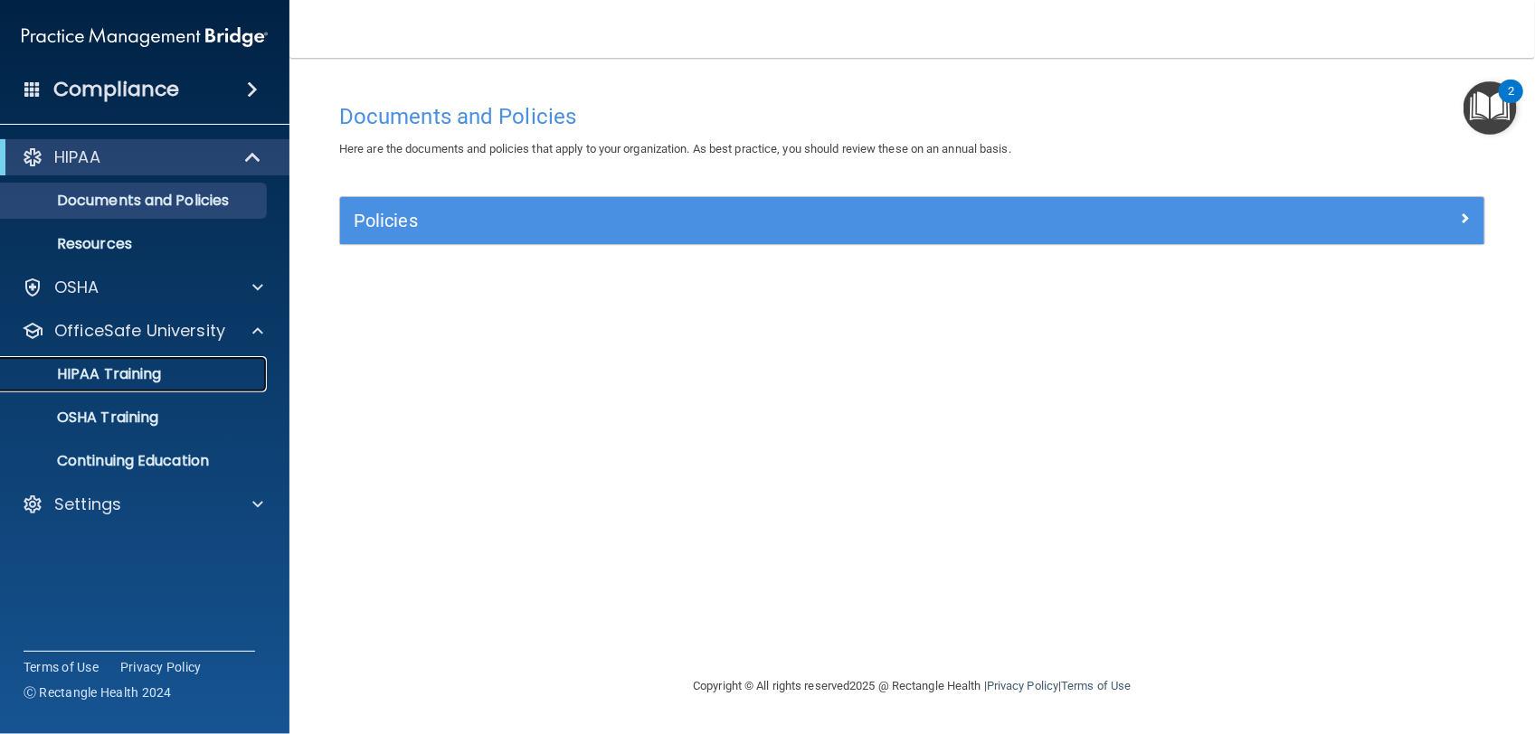
click at [192, 369] on div "HIPAA Training" at bounding box center [135, 374] width 247 height 18
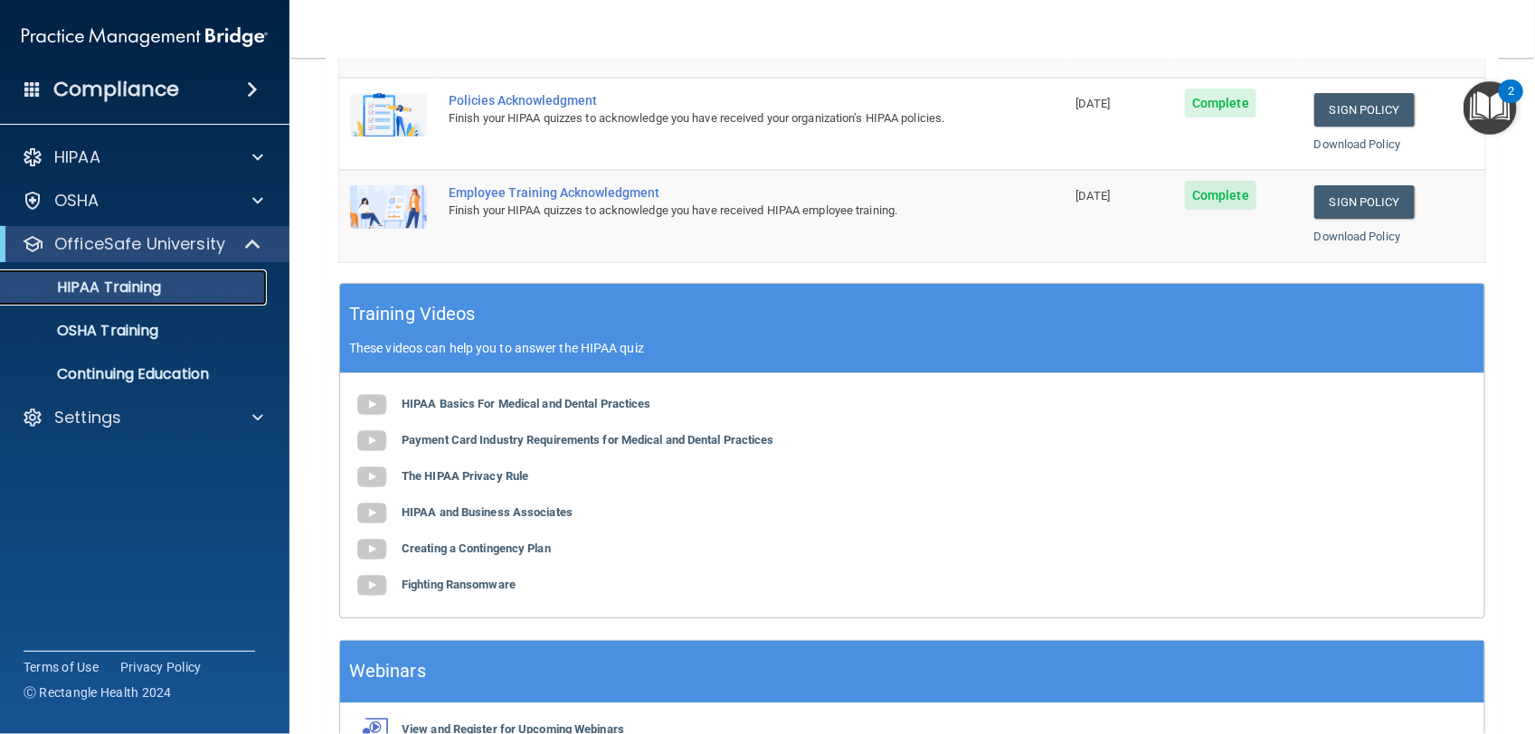
scroll to position [579, 0]
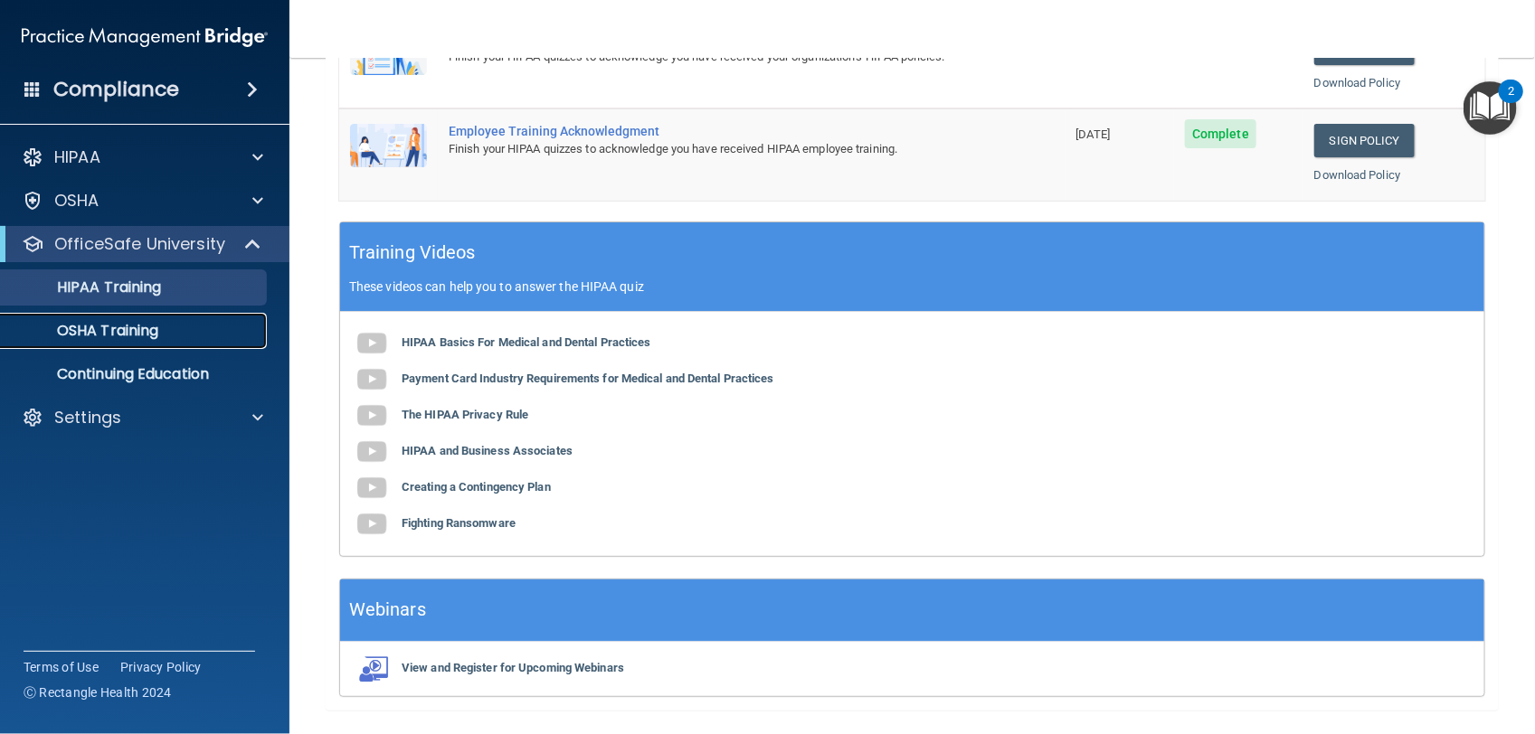
click at [158, 330] on p "OSHA Training" at bounding box center [85, 331] width 147 height 18
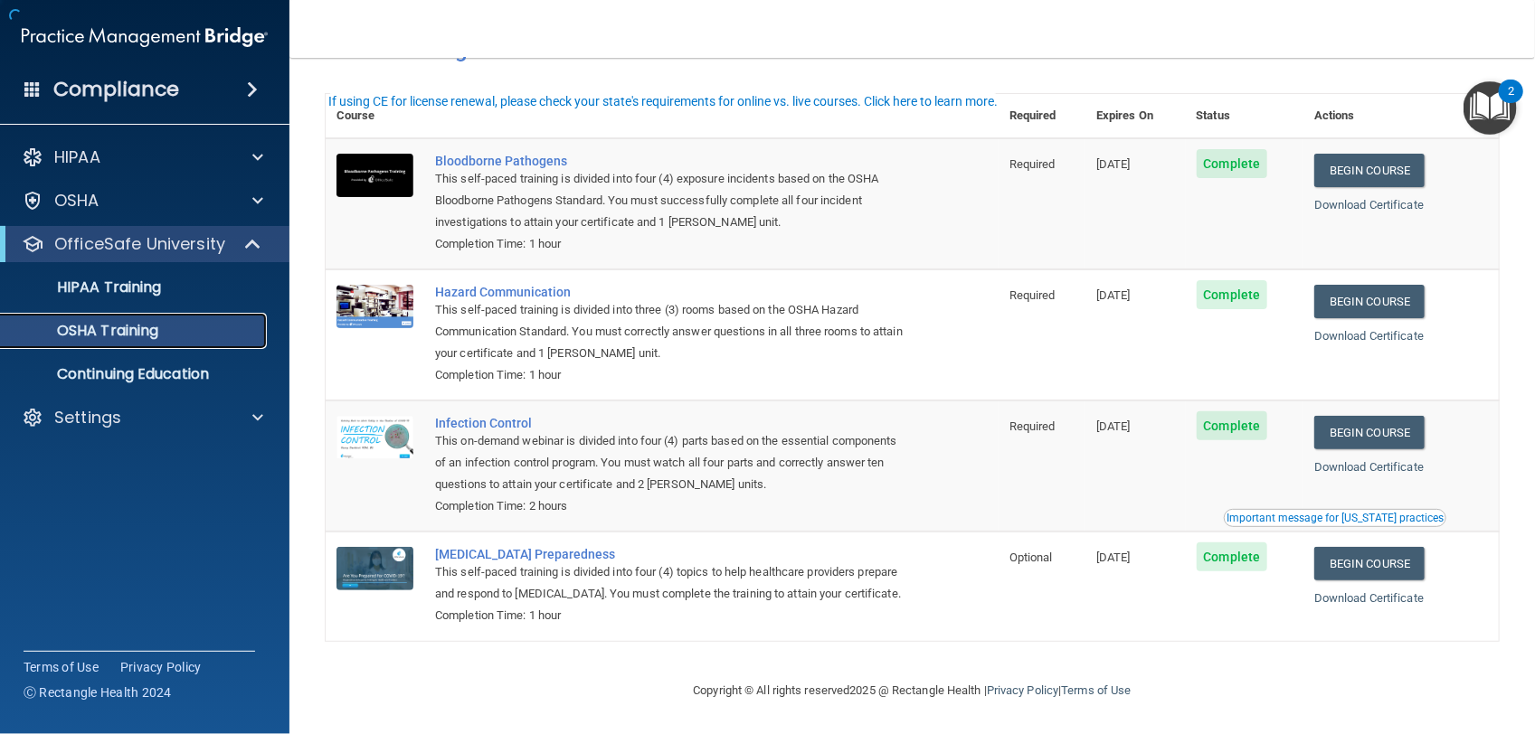
scroll to position [42, 0]
